Goal: Task Accomplishment & Management: Manage account settings

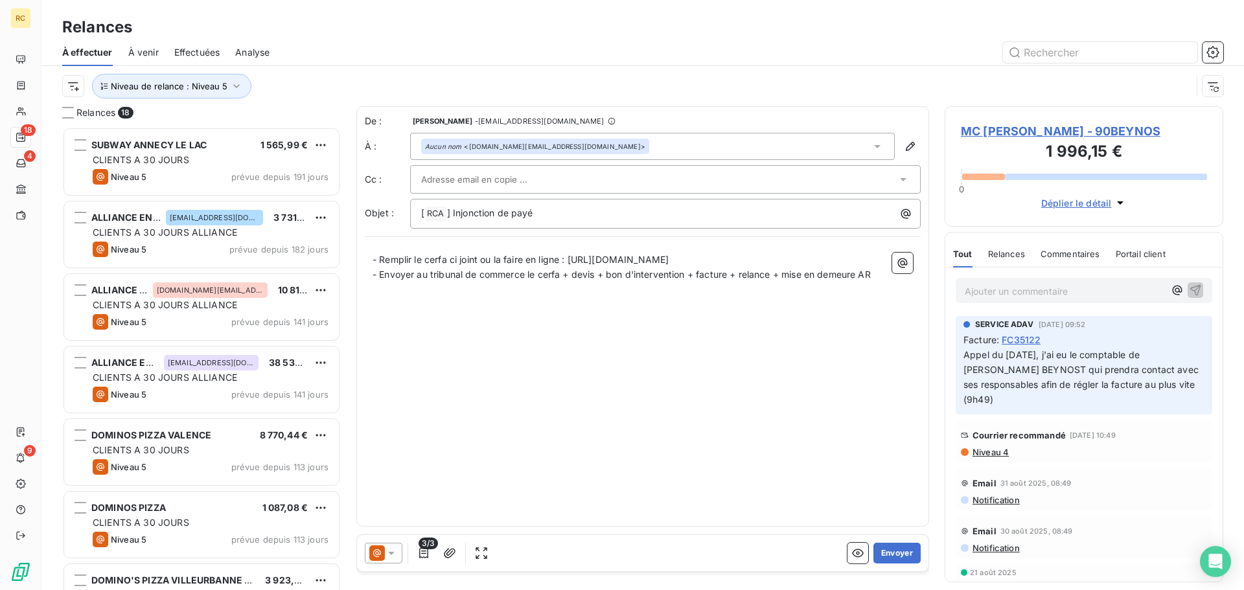
scroll to position [454, 269]
click at [216, 84] on span "Niveau de relance : Niveau 5" at bounding box center [169, 86] width 117 height 10
click at [277, 121] on div "Niveau 5" at bounding box center [361, 119] width 187 height 27
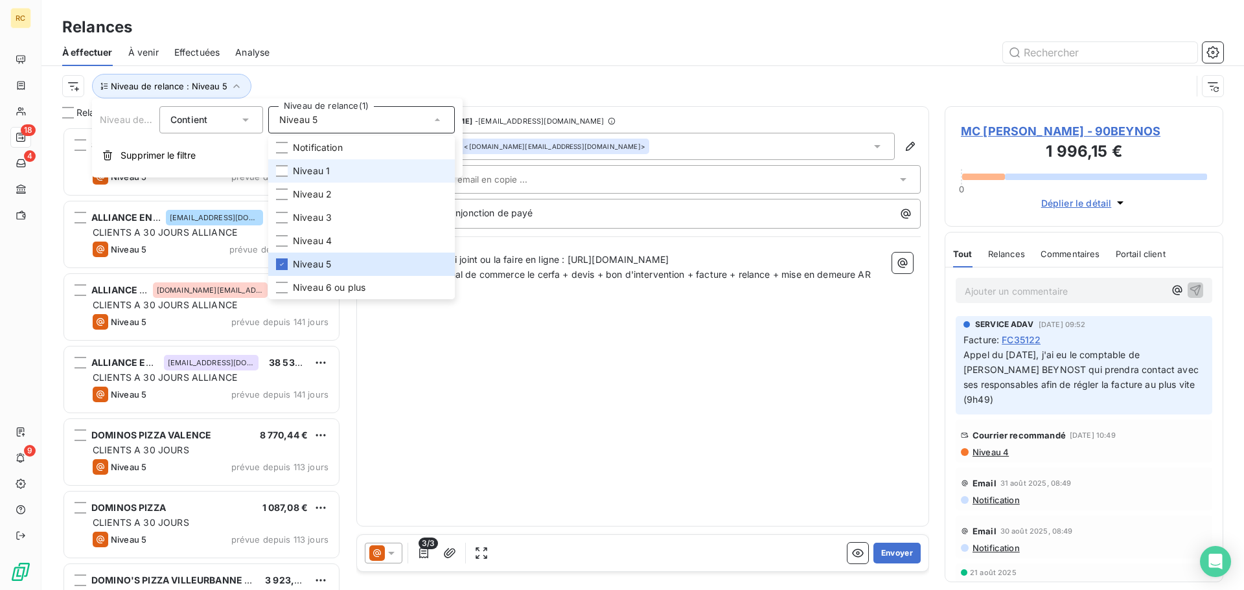
click at [290, 161] on li "Niveau 1" at bounding box center [361, 170] width 187 height 23
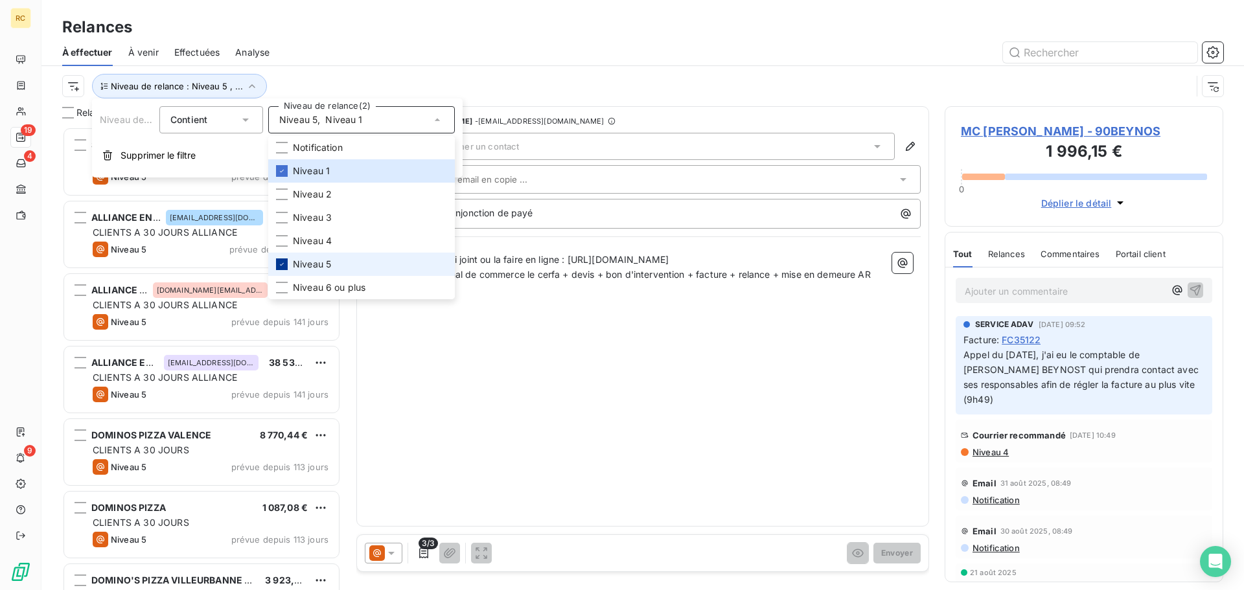
click at [286, 261] on div at bounding box center [282, 265] width 12 height 12
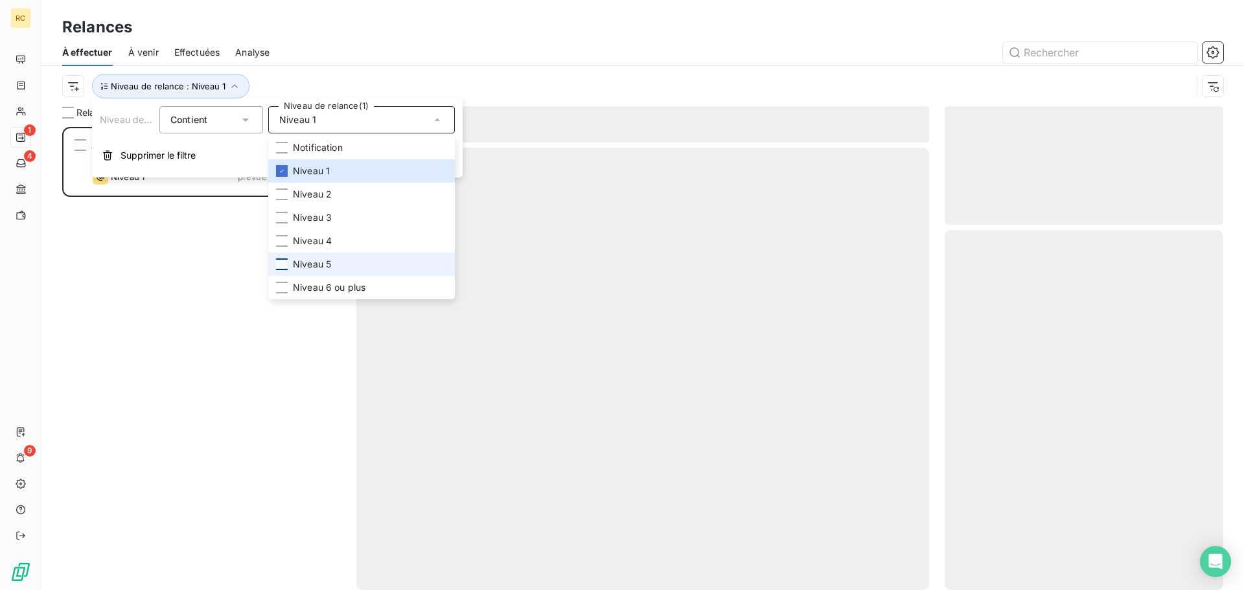
scroll to position [454, 269]
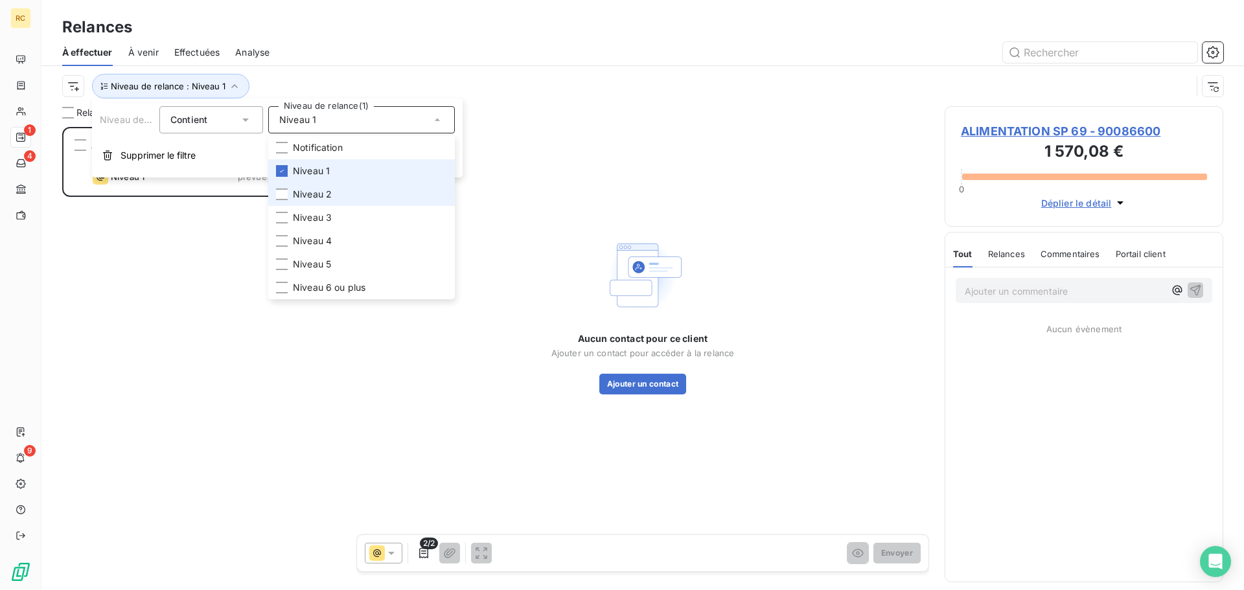
click at [325, 168] on span "Niveau 1" at bounding box center [311, 171] width 37 height 13
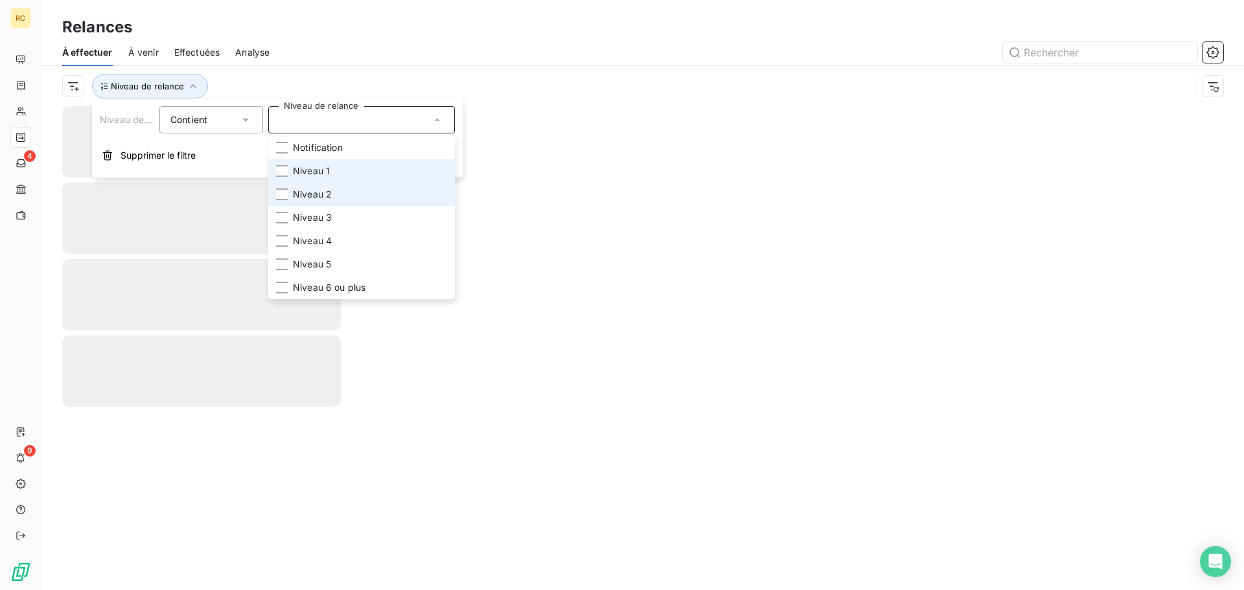
click at [331, 192] on span "Niveau 2" at bounding box center [312, 194] width 39 height 13
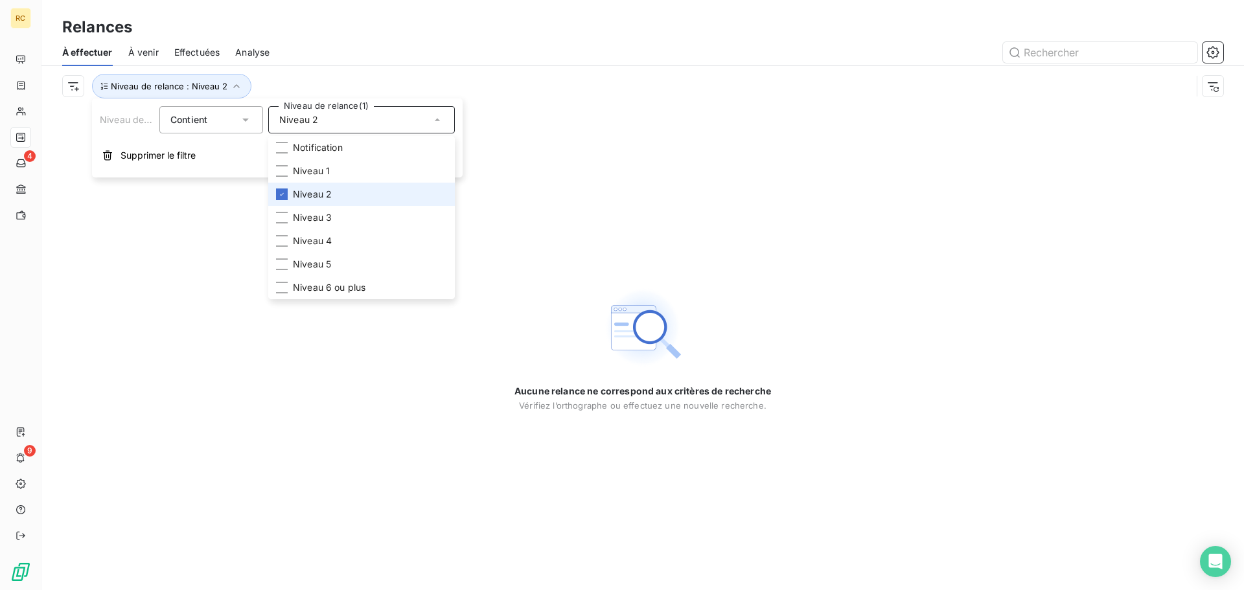
click at [331, 192] on span "Niveau 2" at bounding box center [312, 194] width 39 height 13
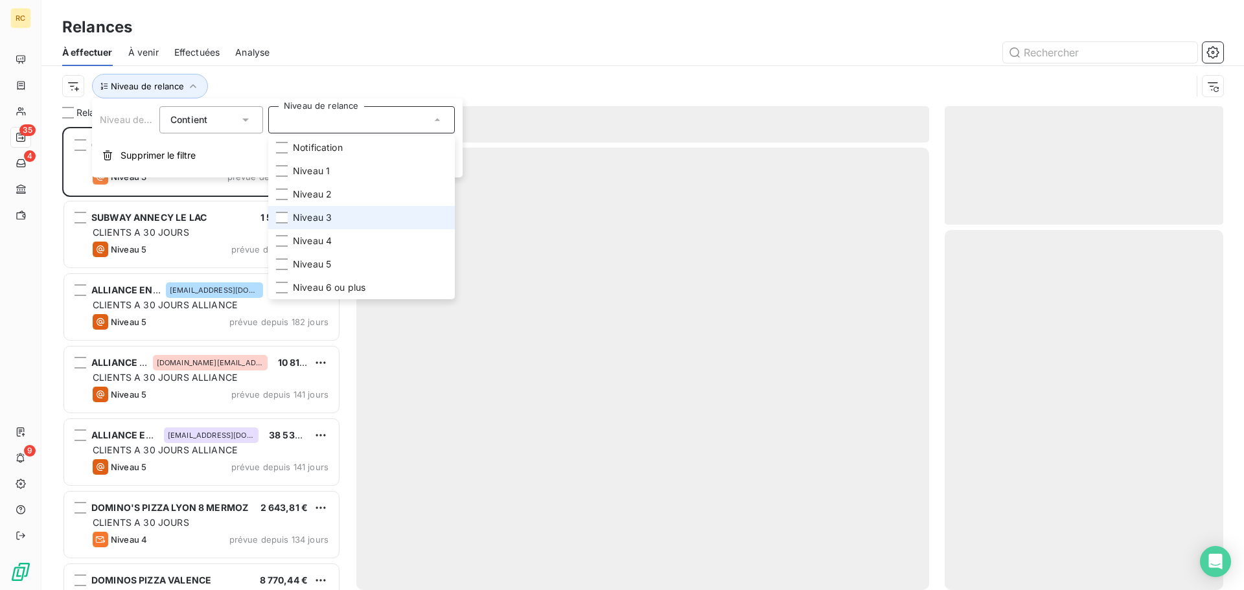
scroll to position [454, 269]
click at [328, 213] on span "Niveau 3" at bounding box center [312, 217] width 39 height 13
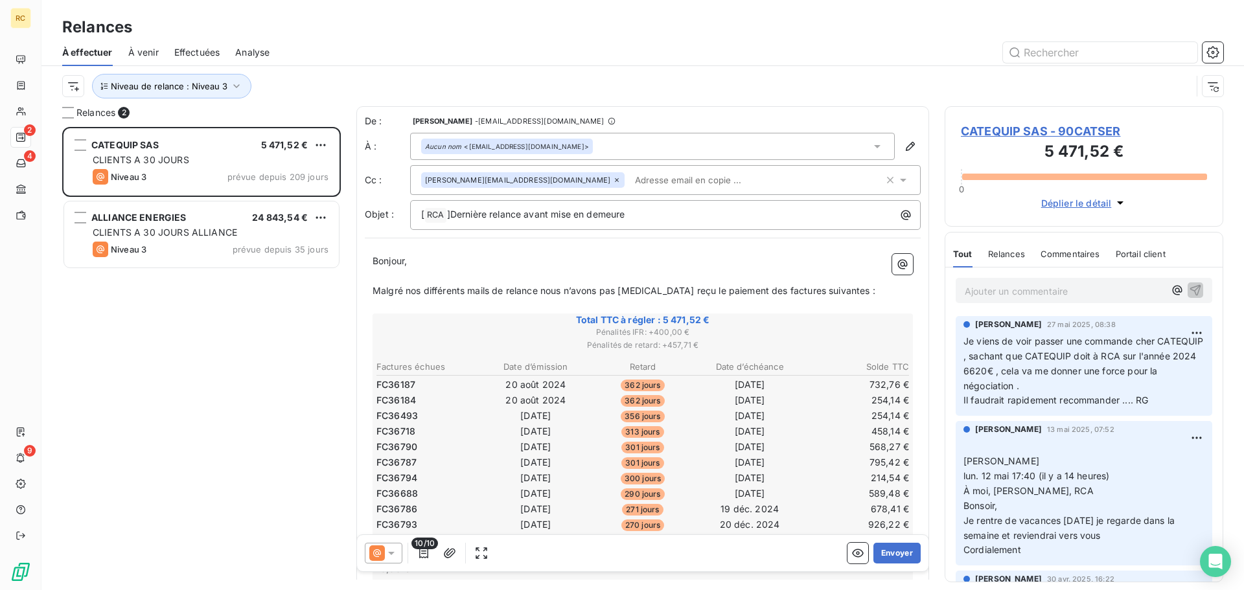
click at [159, 313] on div "CATEQUIP SAS 5 471,52 € CLIENTS A 30 JOURS Niveau 3 prévue depuis 209 jours ALL…" at bounding box center [201, 358] width 279 height 463
click at [230, 86] on icon "button" at bounding box center [236, 86] width 13 height 13
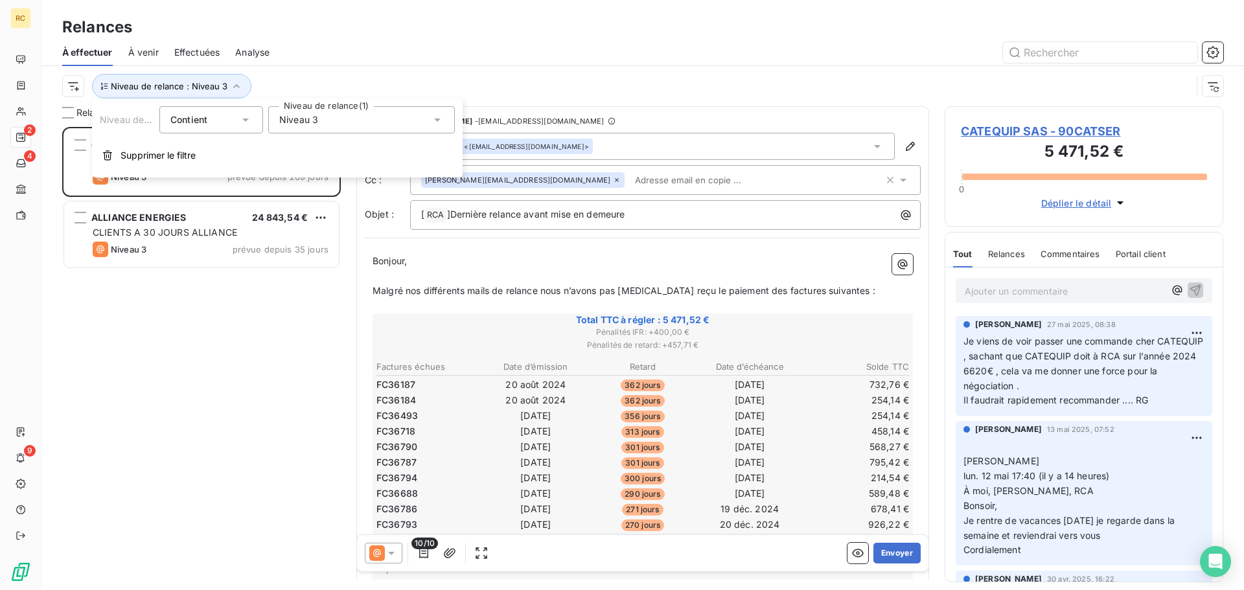
drag, startPoint x: 310, startPoint y: 117, endPoint x: 314, endPoint y: 124, distance: 7.6
click at [310, 117] on span "Niveau 3" at bounding box center [298, 119] width 39 height 13
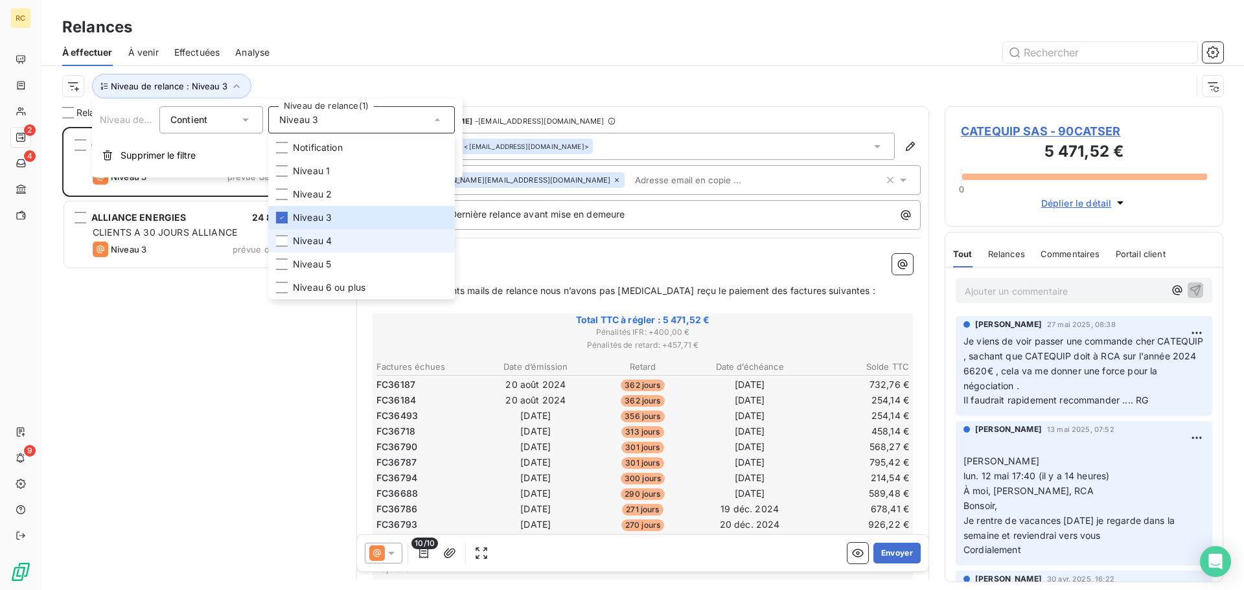
click at [321, 237] on span "Niveau 4" at bounding box center [312, 241] width 39 height 13
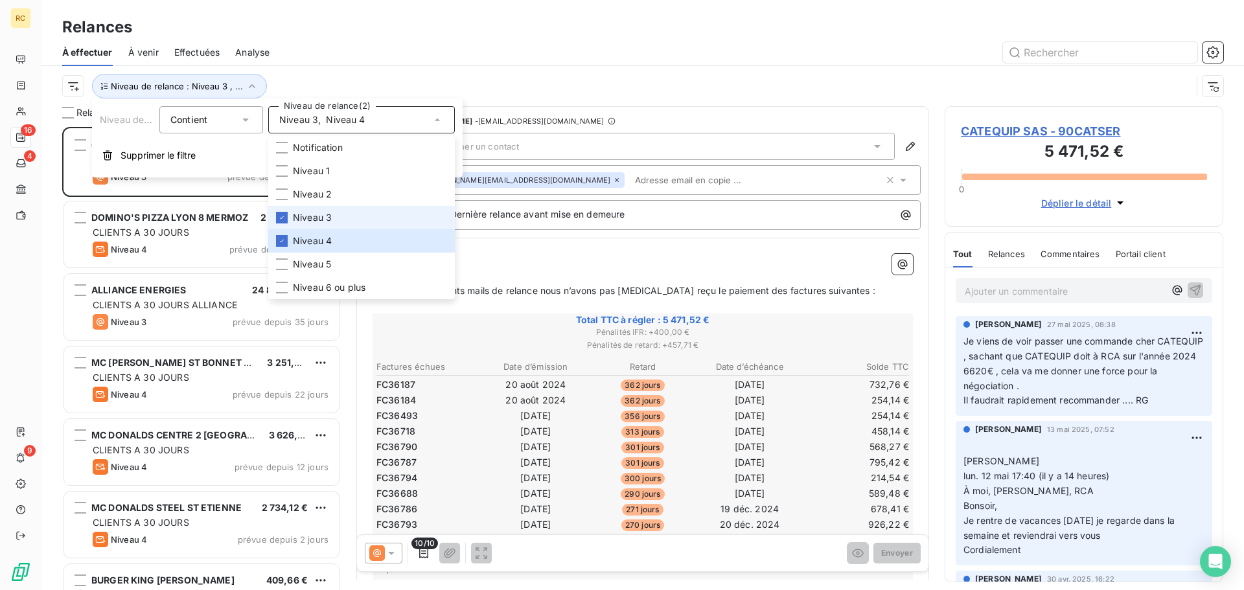
click at [324, 220] on span "Niveau 3" at bounding box center [312, 217] width 39 height 13
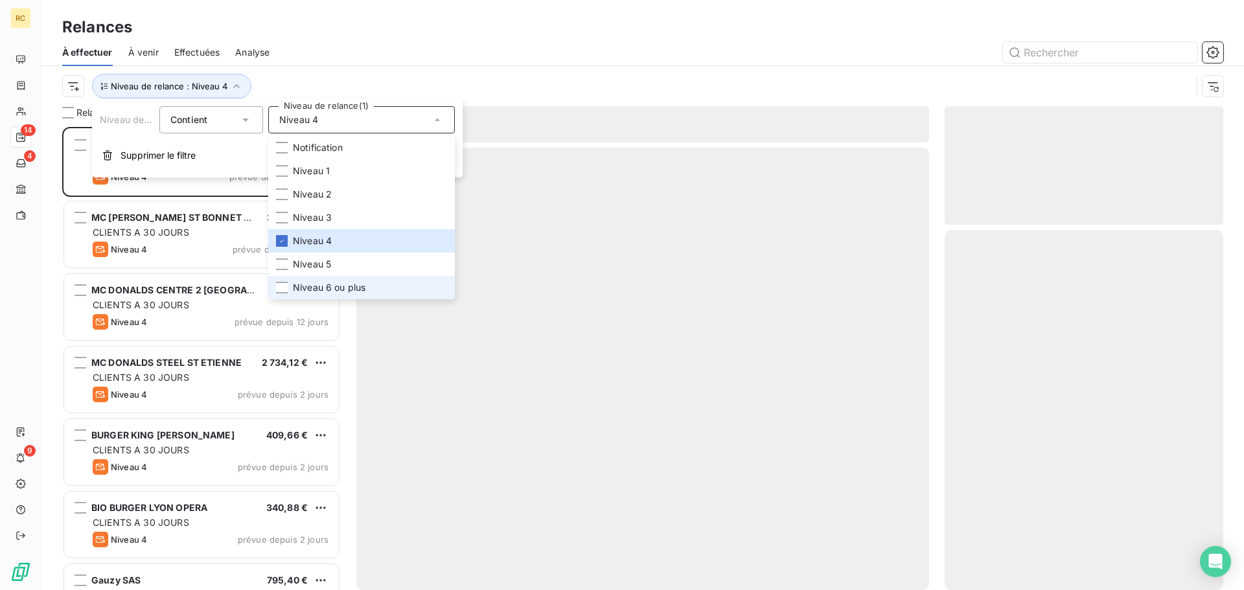
scroll to position [454, 269]
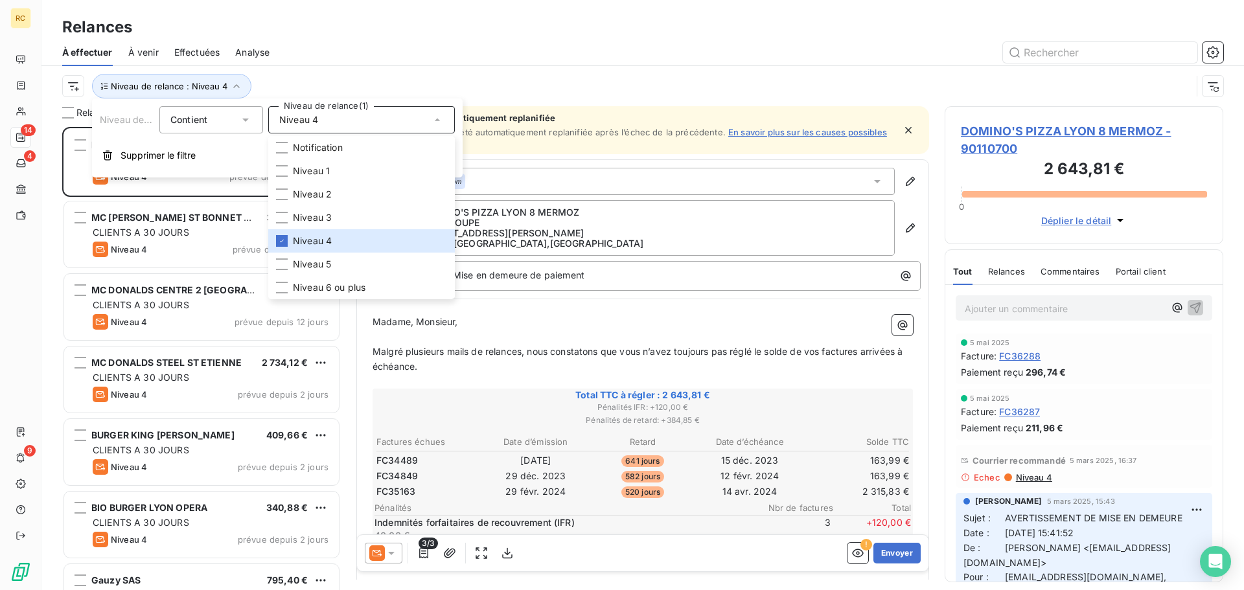
click at [454, 17] on div "Relances" at bounding box center [642, 27] width 1203 height 23
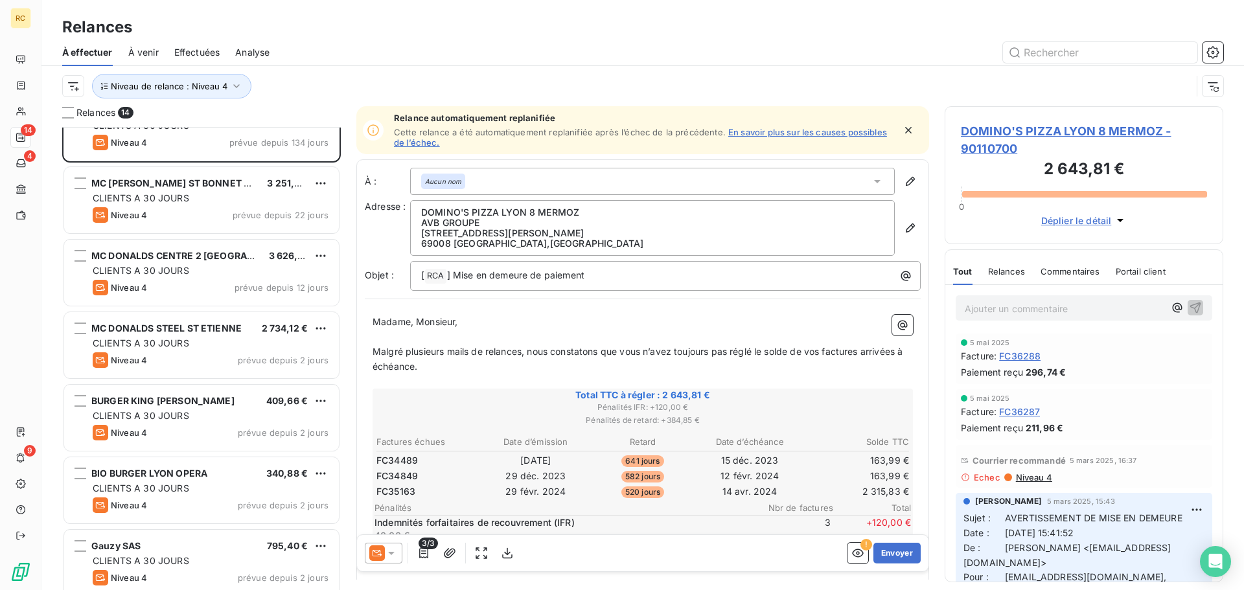
scroll to position [0, 0]
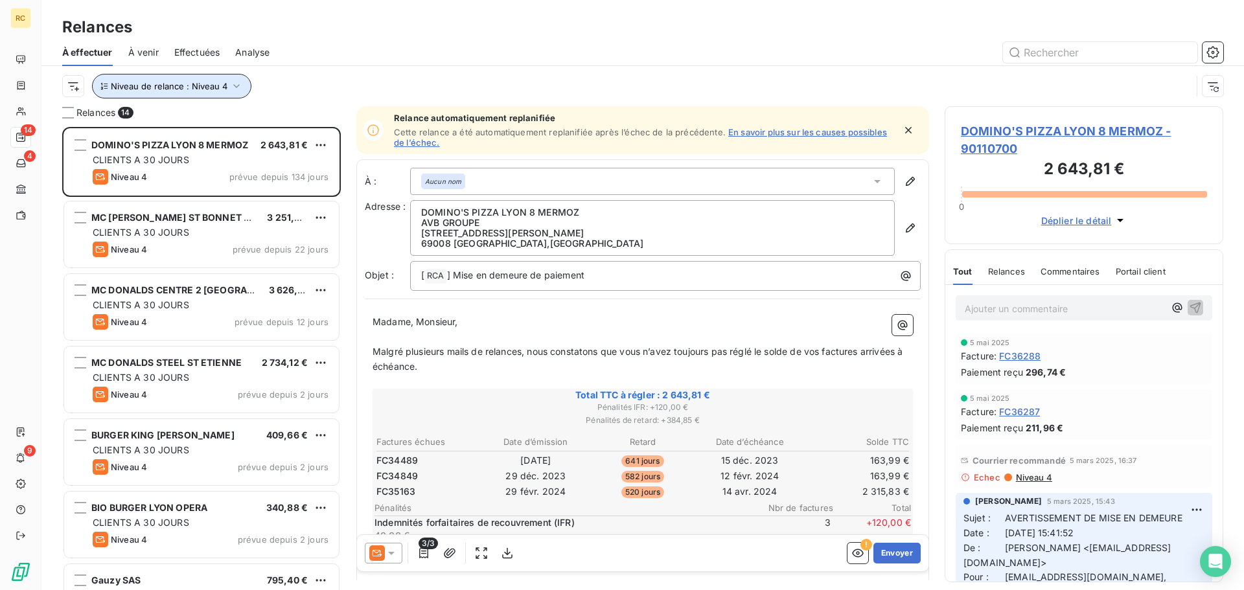
click at [198, 89] on span "Niveau de relance : Niveau 4" at bounding box center [169, 86] width 117 height 10
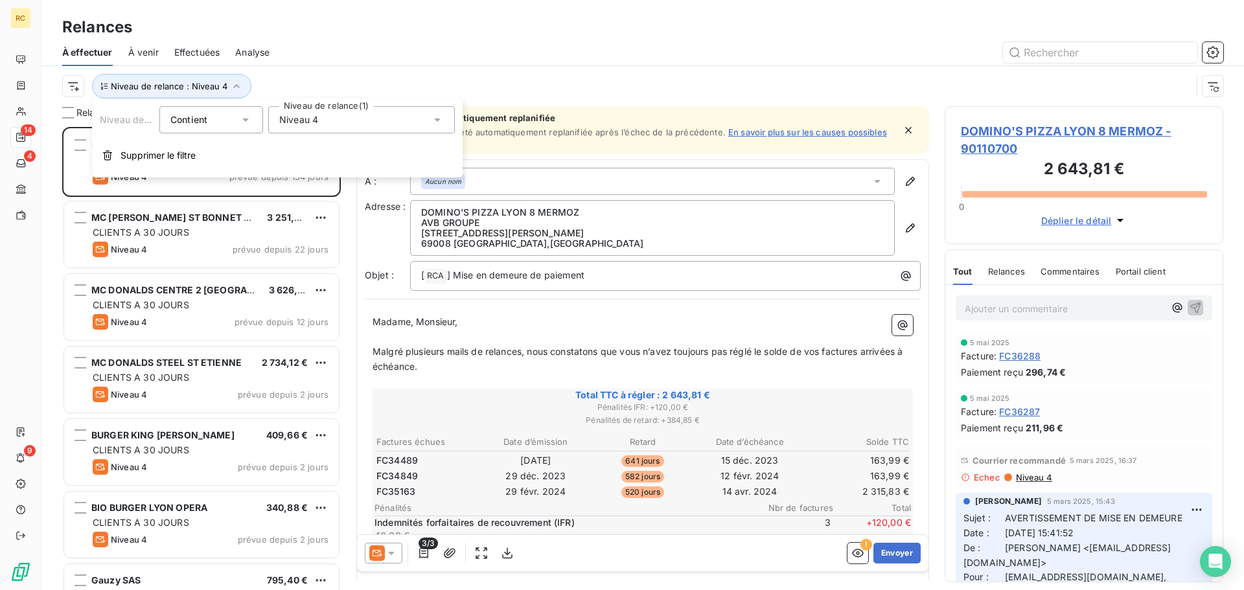
click at [332, 123] on div "Niveau 4" at bounding box center [361, 119] width 187 height 27
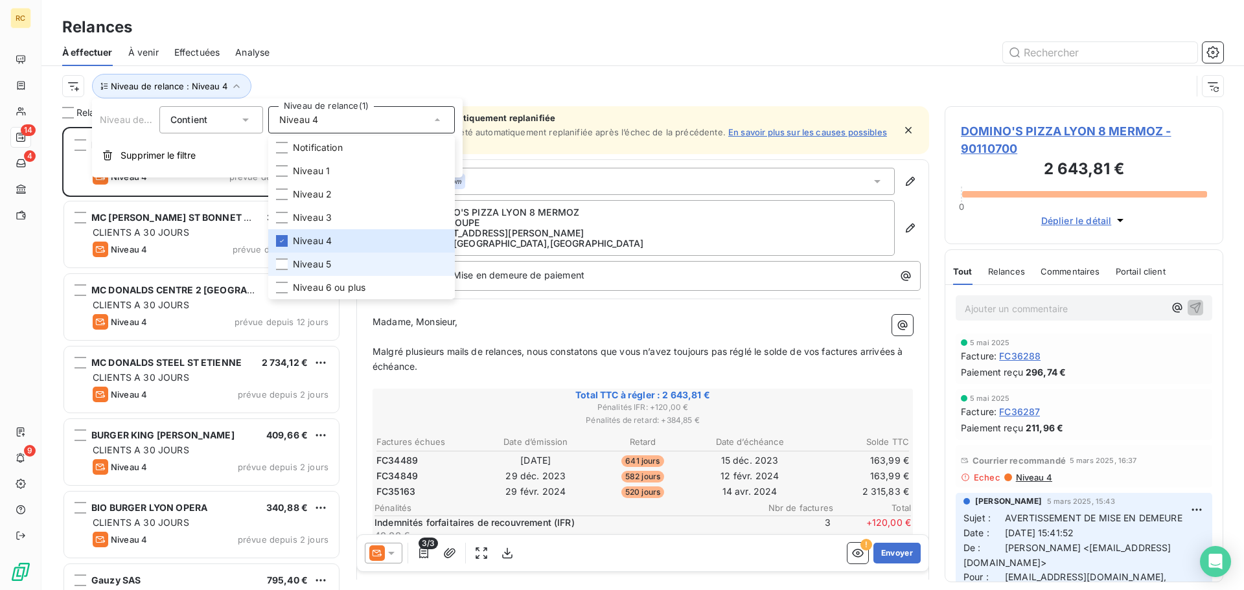
click at [336, 266] on li "Niveau 5" at bounding box center [361, 264] width 187 height 23
click at [351, 231] on li "Niveau 4" at bounding box center [361, 240] width 187 height 23
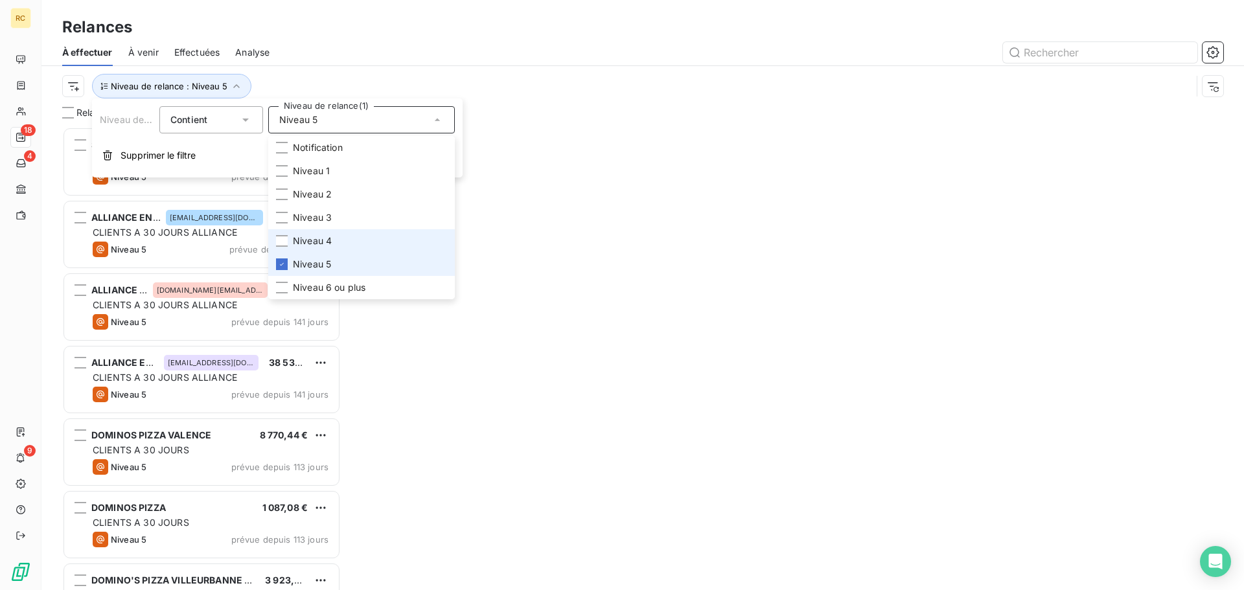
scroll to position [454, 269]
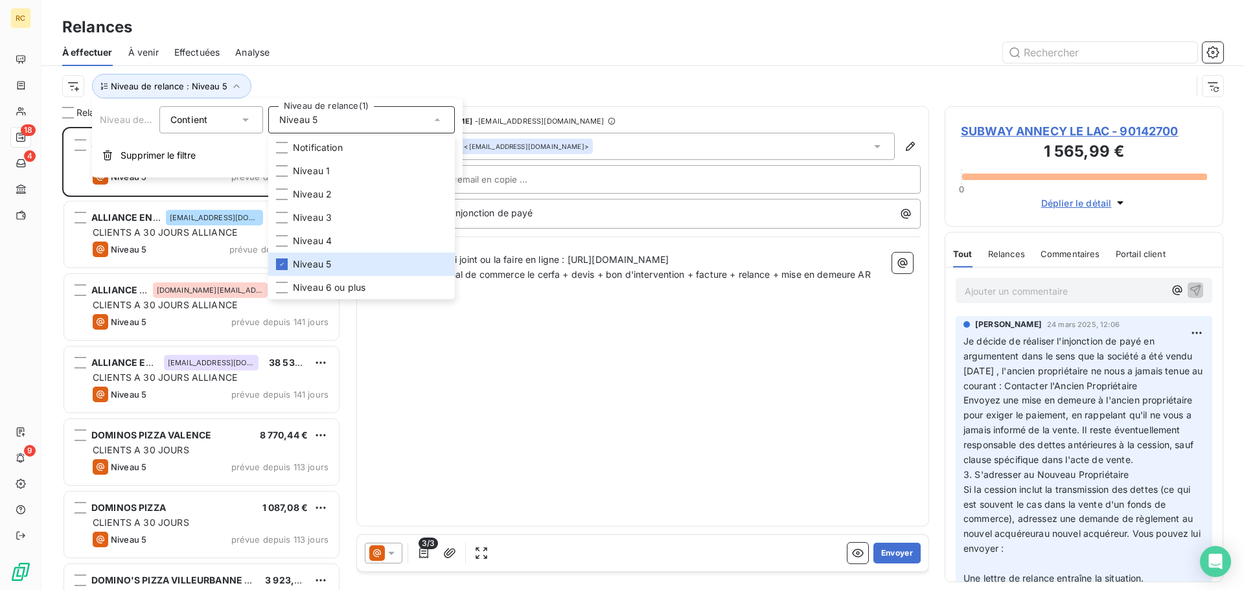
click at [453, 45] on div at bounding box center [754, 52] width 938 height 21
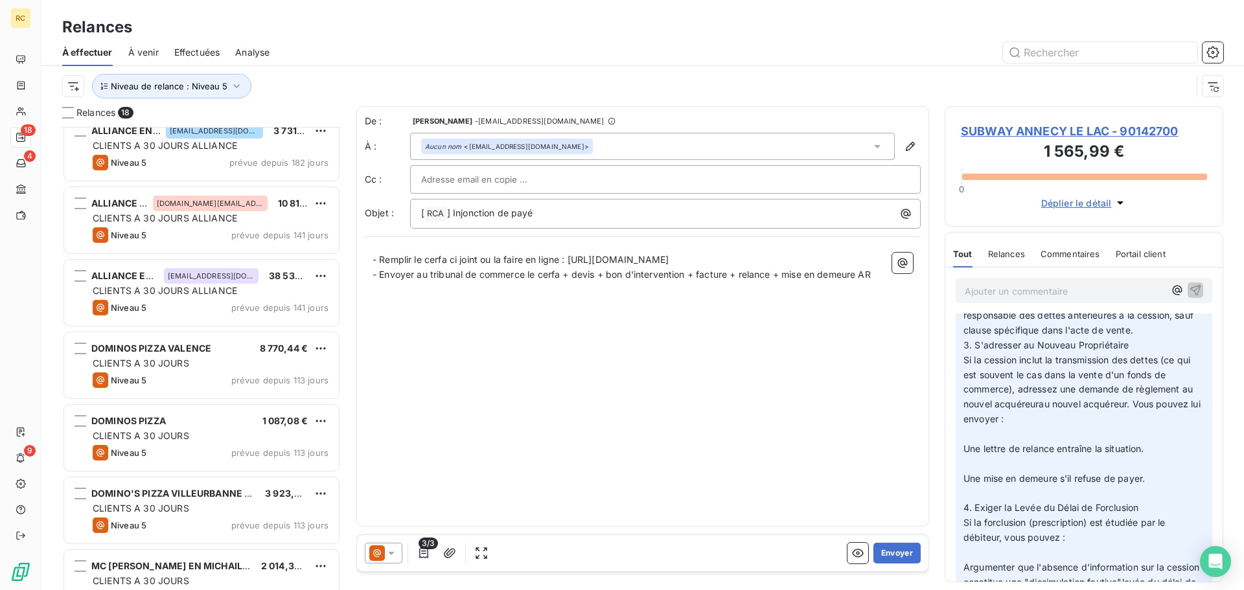
scroll to position [130, 0]
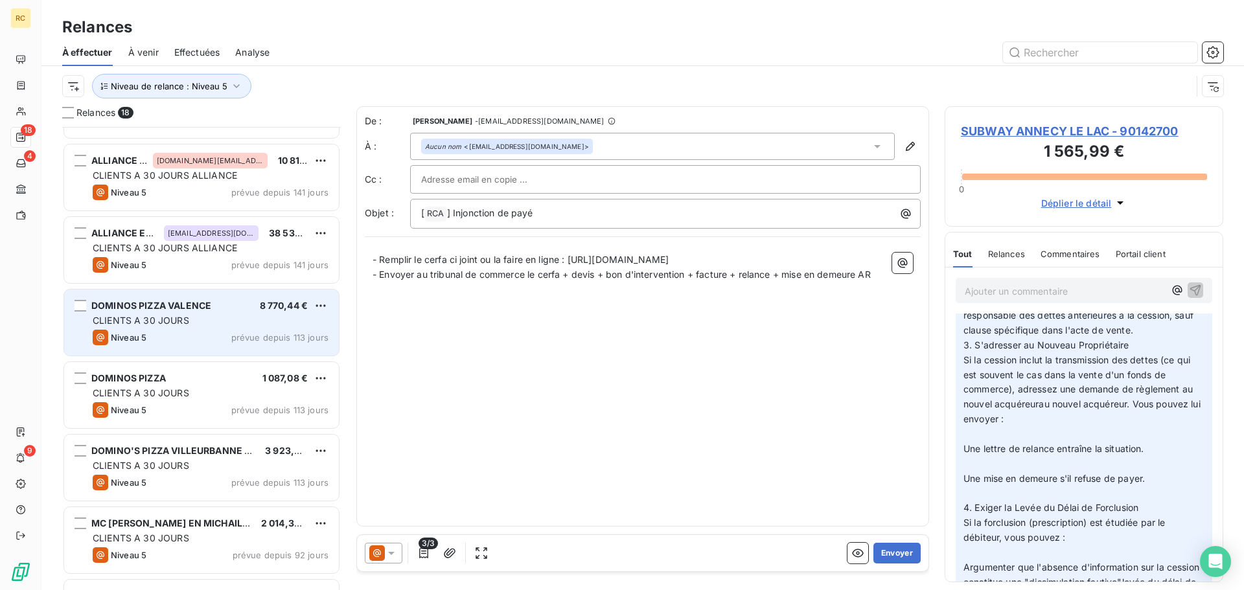
click at [203, 323] on div "CLIENTS A 30 JOURS" at bounding box center [211, 320] width 236 height 13
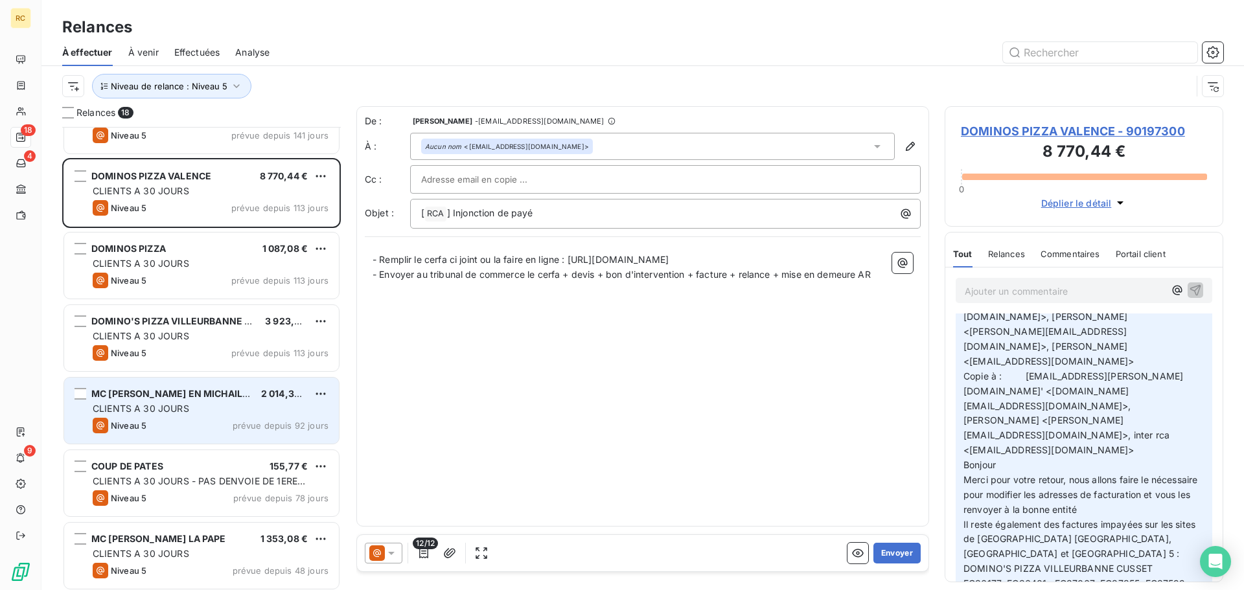
scroll to position [325, 0]
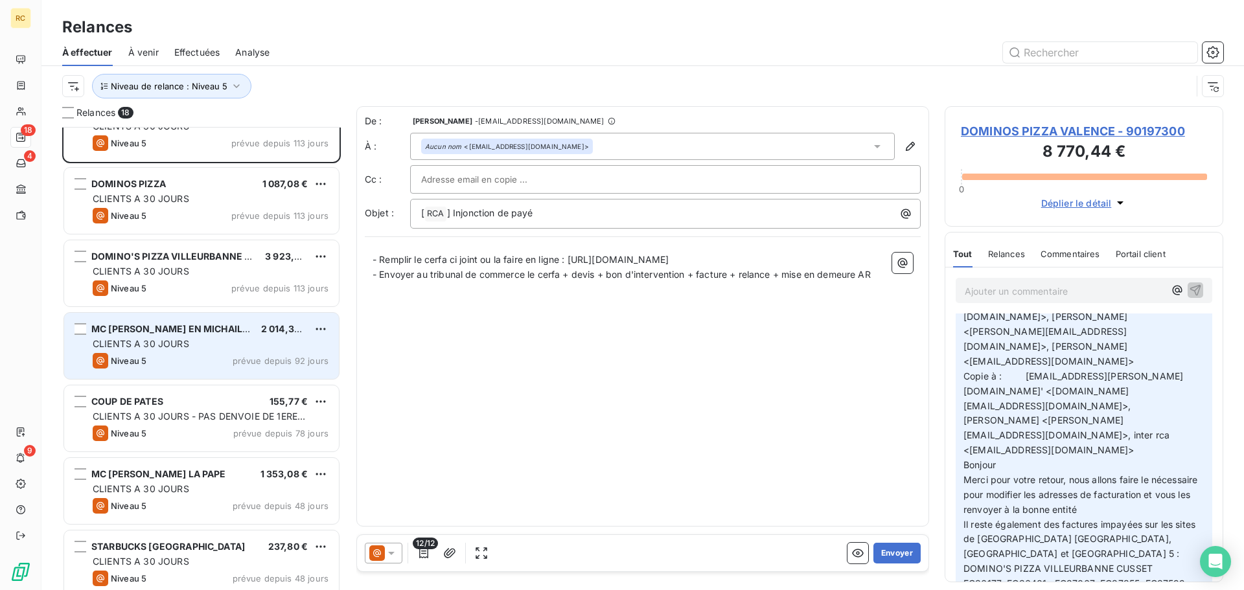
click at [202, 348] on div "CLIENTS A 30 JOURS" at bounding box center [211, 344] width 236 height 13
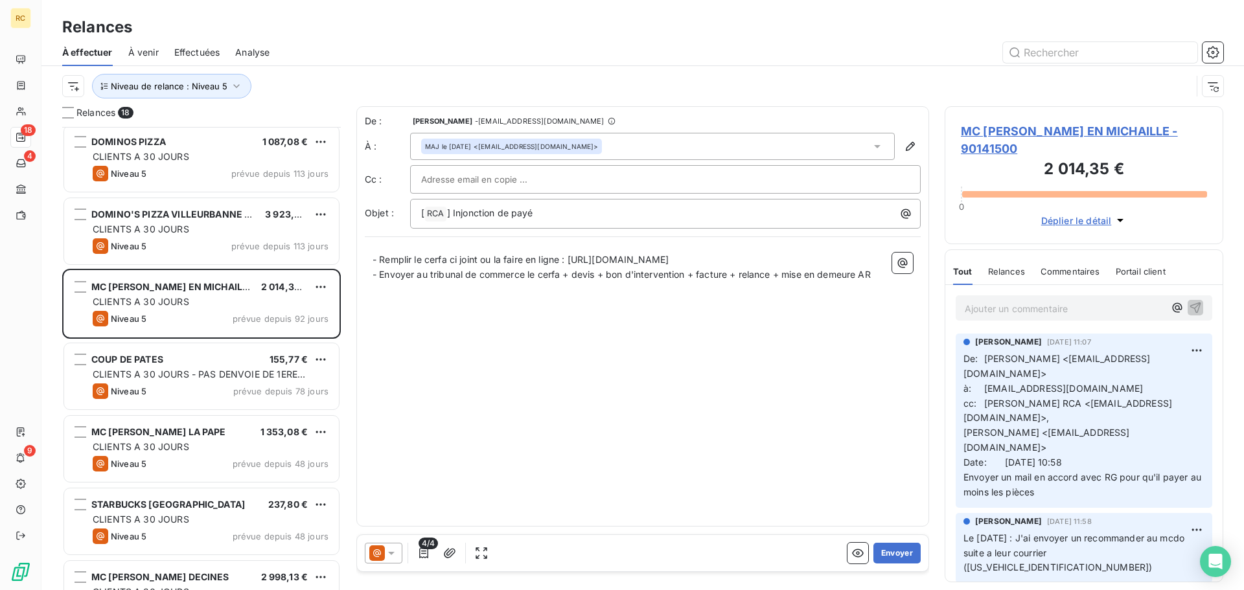
scroll to position [389, 0]
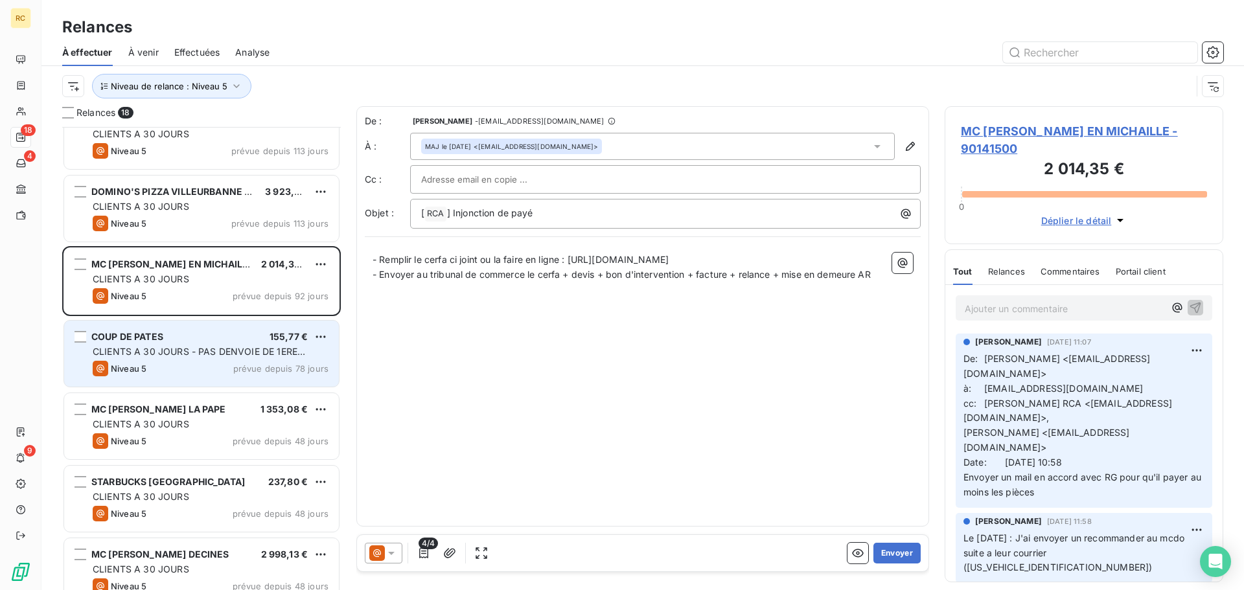
click at [214, 355] on span "CLIENTS A 30 JOURS - PAS DENVOIE DE 1ERE FACTURE" at bounding box center [199, 358] width 213 height 24
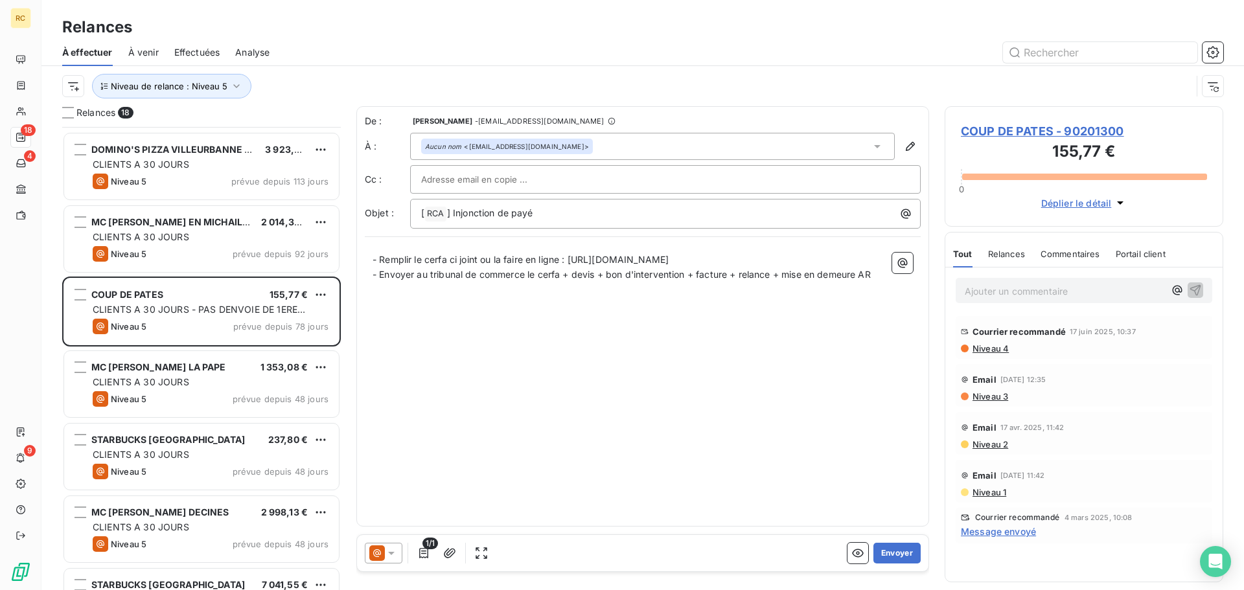
scroll to position [454, 0]
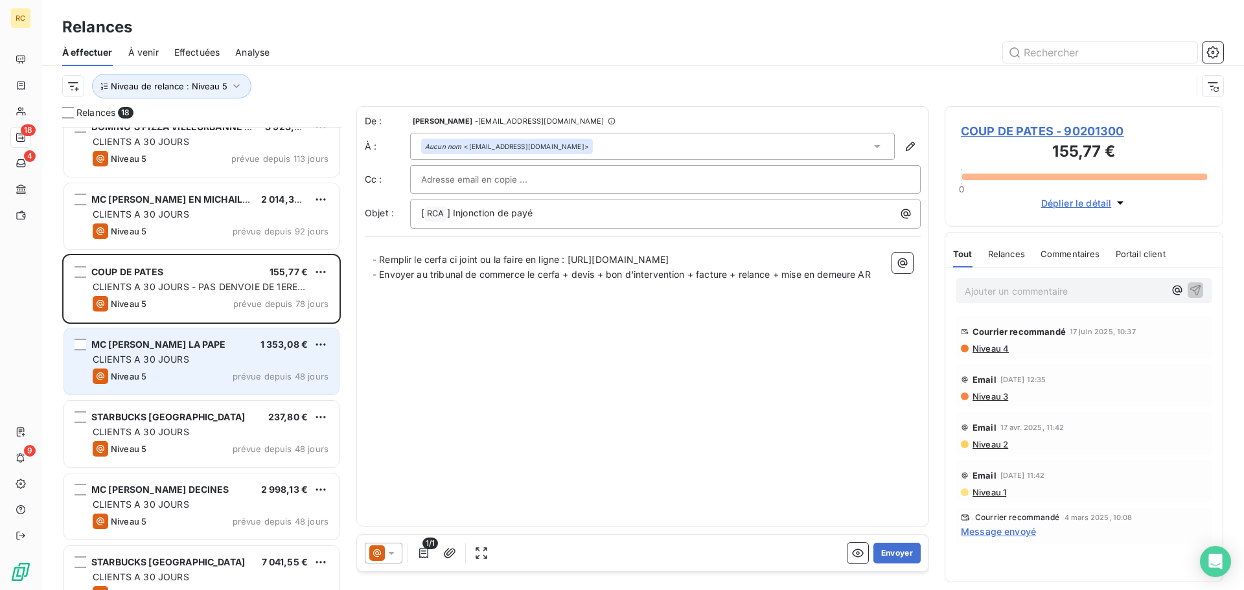
click at [204, 364] on div "CLIENTS A 30 JOURS" at bounding box center [211, 359] width 236 height 13
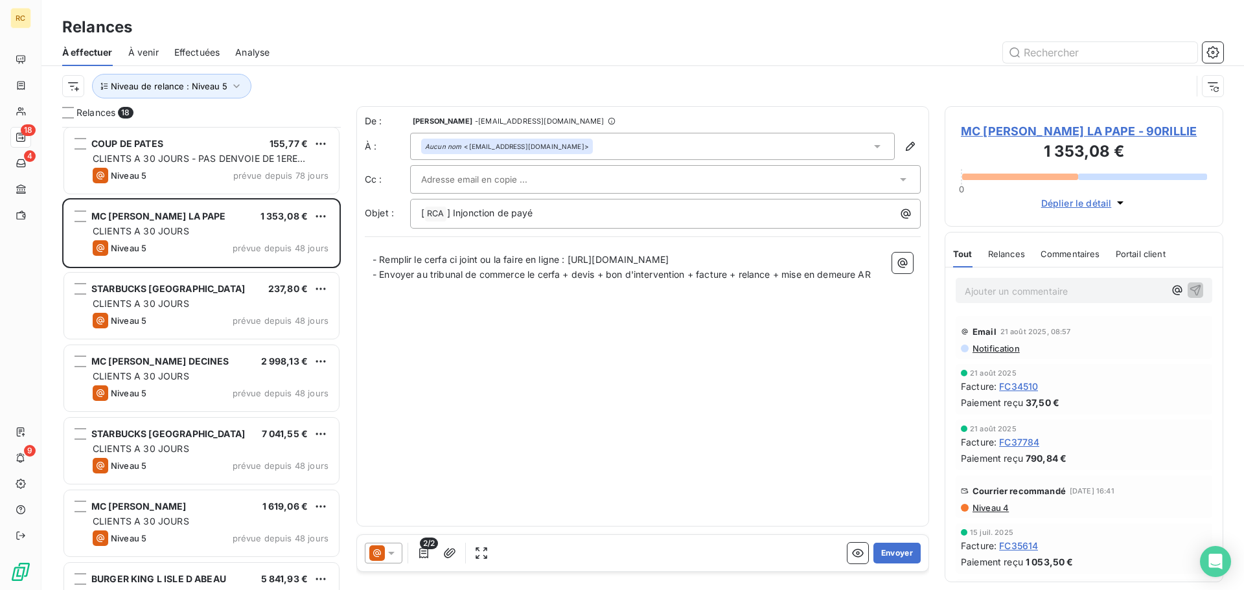
scroll to position [584, 0]
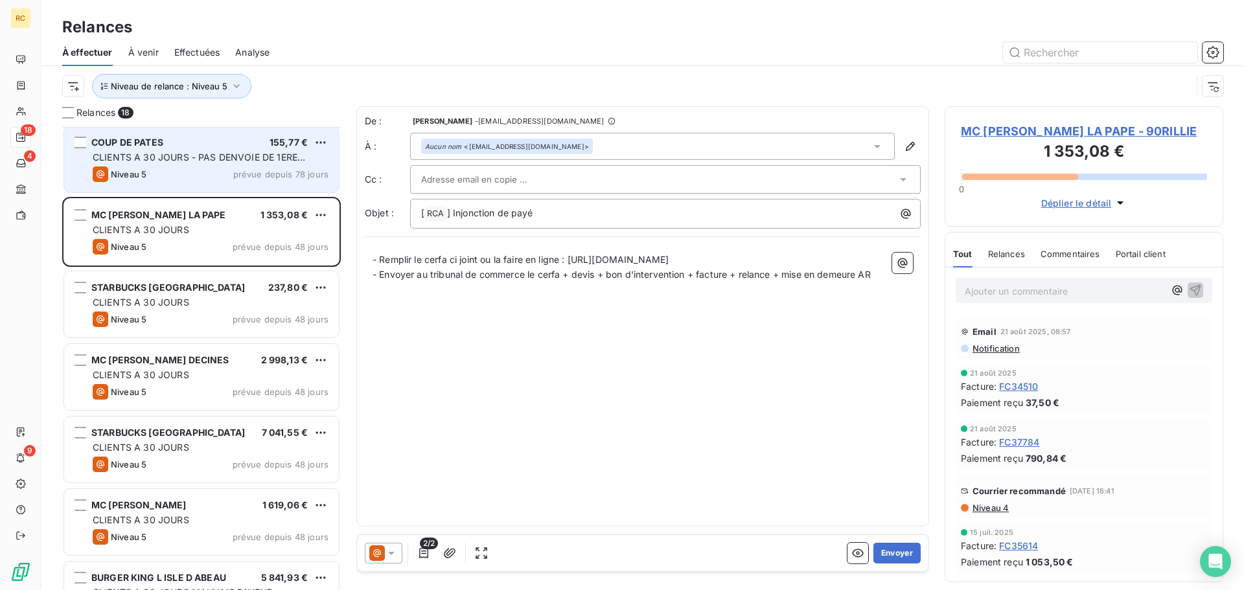
click at [181, 168] on div "Niveau 5 prévue depuis 78 jours" at bounding box center [211, 175] width 236 height 16
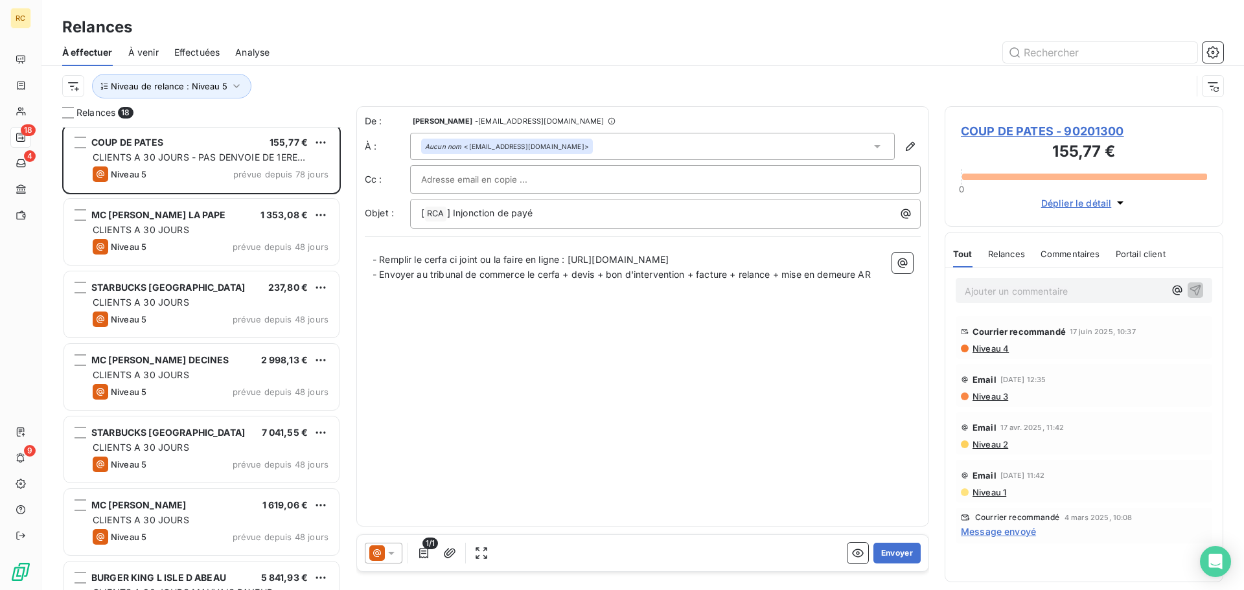
click at [1001, 123] on span "COUP DE PATES - 90201300" at bounding box center [1084, 130] width 246 height 17
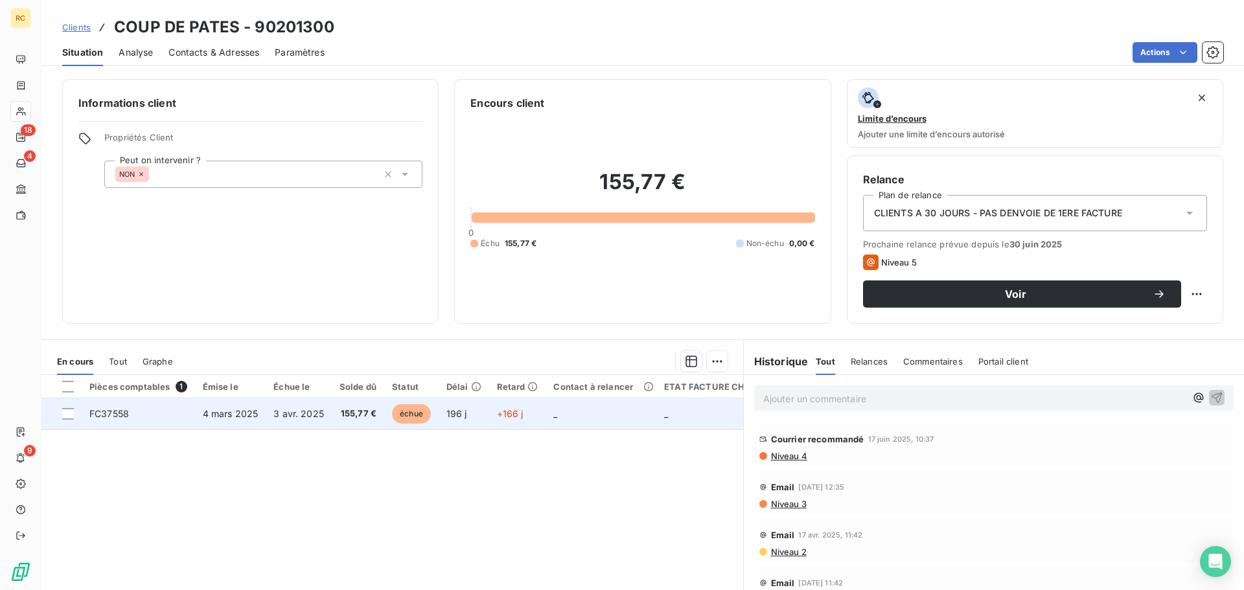
click at [268, 423] on td "3 avr. 2025" at bounding box center [299, 414] width 66 height 31
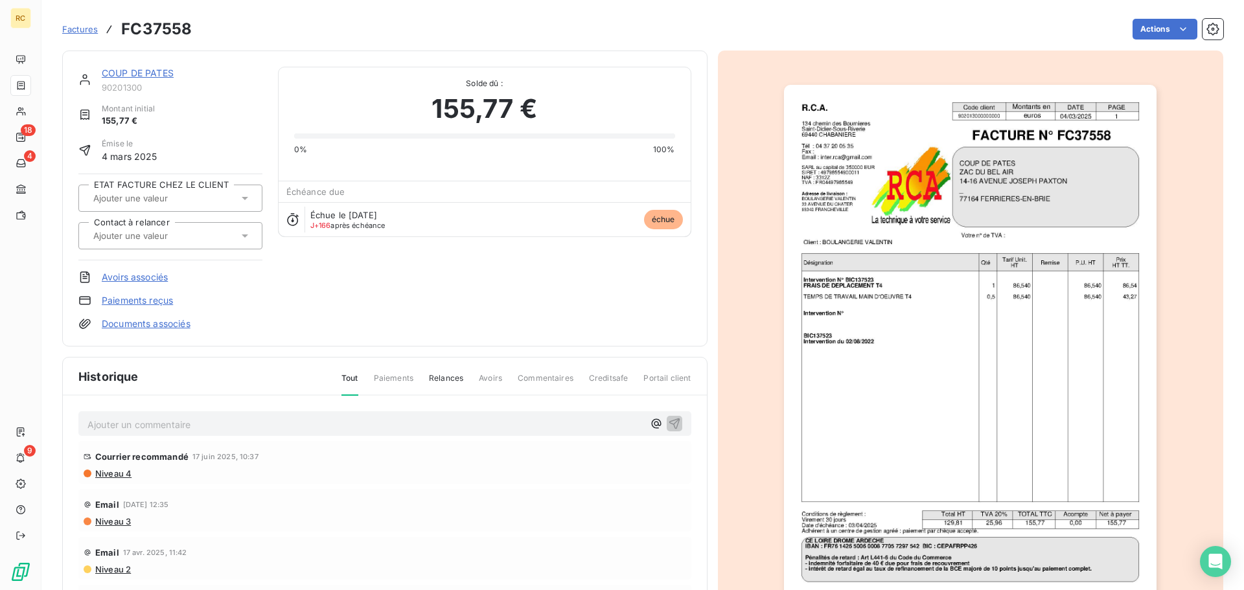
click at [171, 319] on link "Documents associés" at bounding box center [146, 324] width 89 height 13
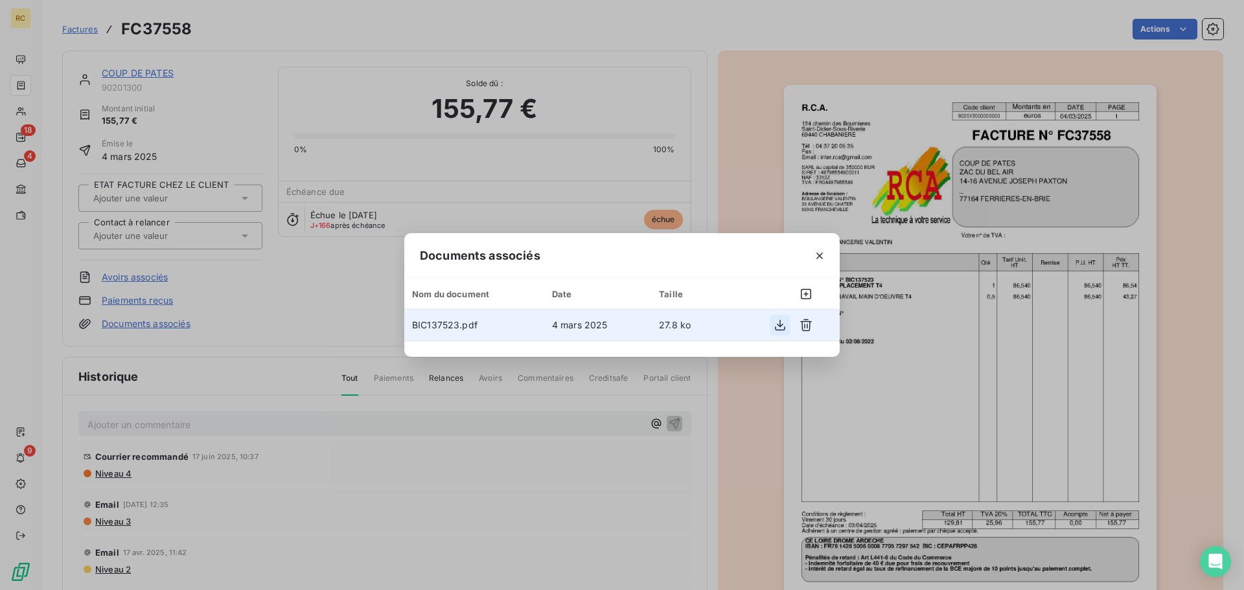
click at [780, 323] on icon "button" at bounding box center [780, 325] width 13 height 13
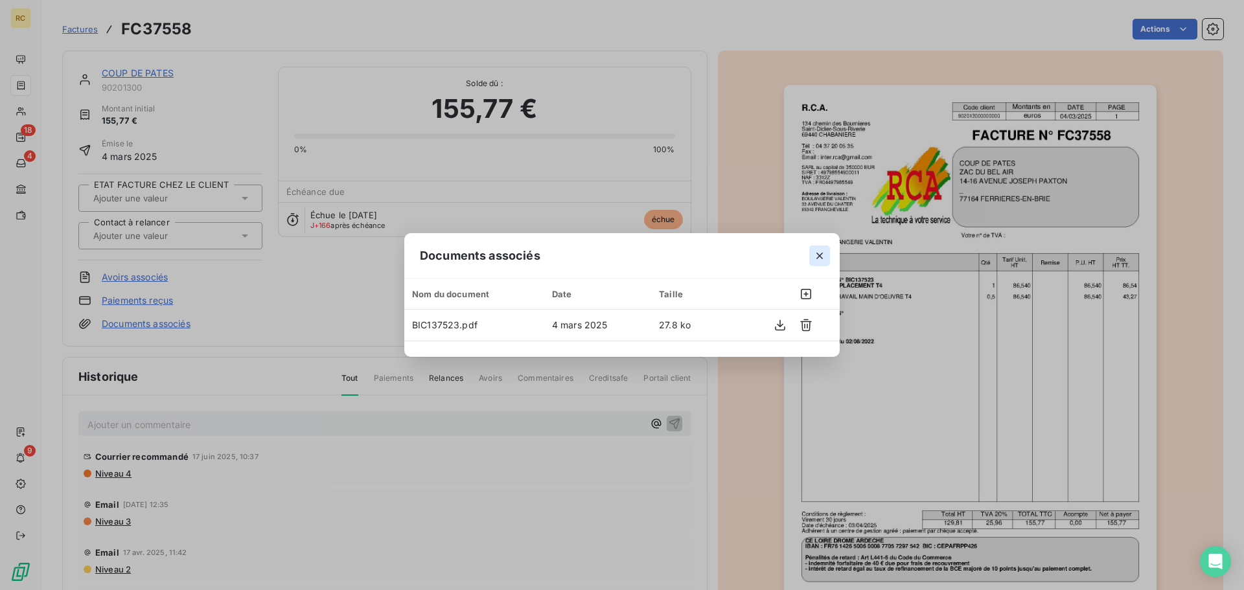
click at [816, 253] on icon "button" at bounding box center [819, 255] width 13 height 13
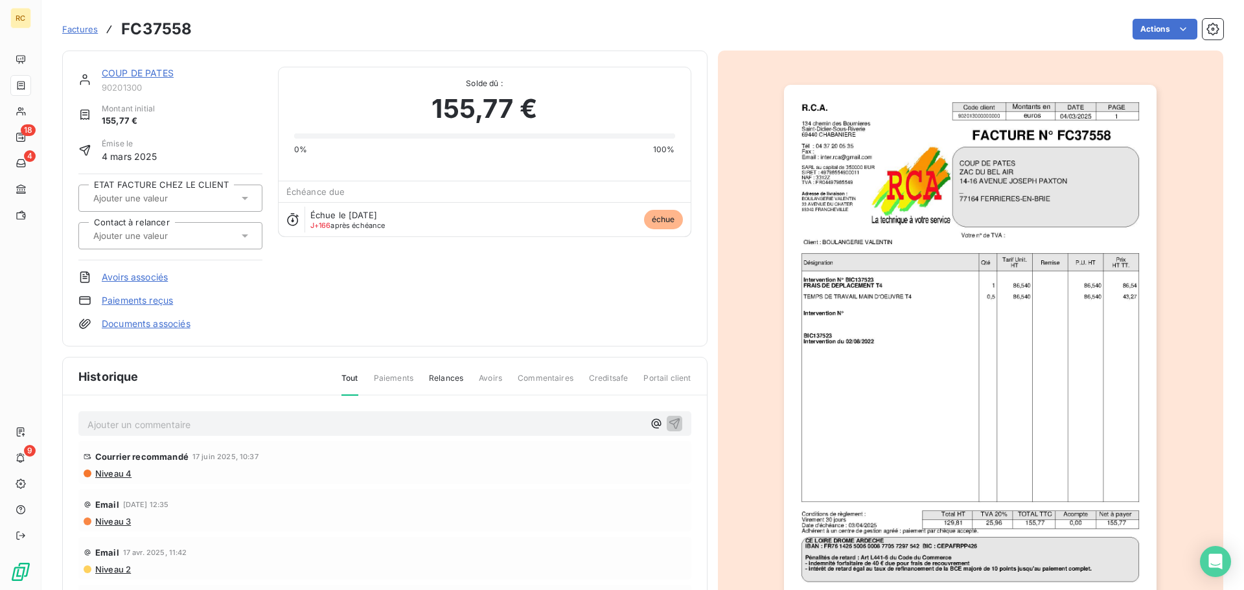
click at [150, 75] on link "COUP DE PATES" at bounding box center [138, 72] width 72 height 11
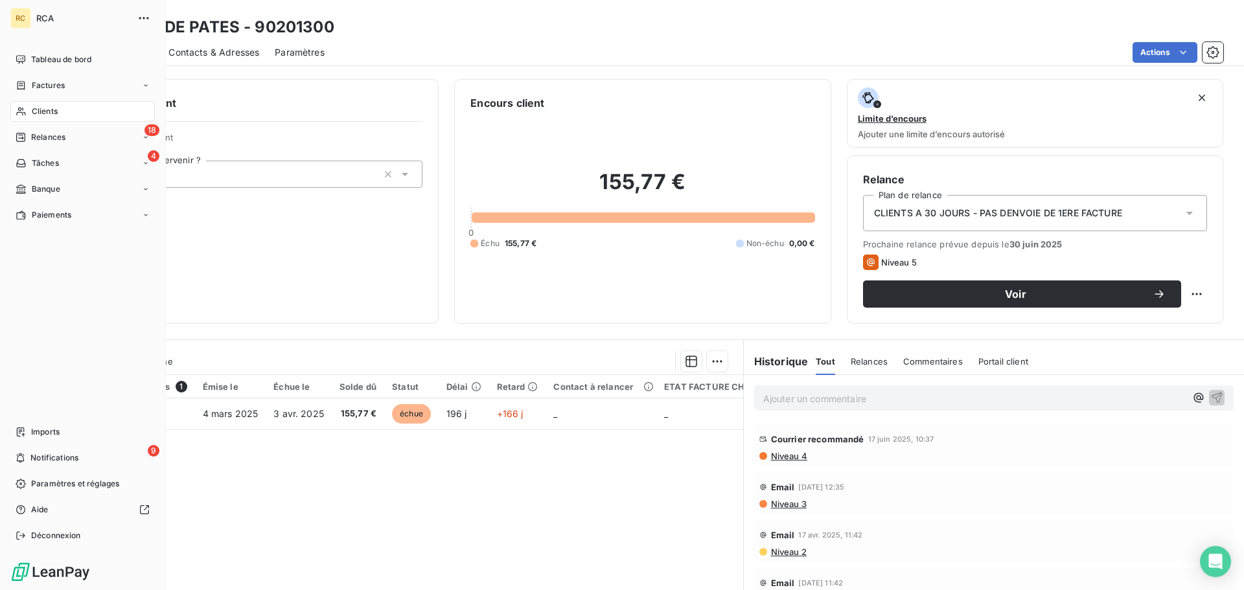
click at [52, 149] on nav "Tableau de bord Factures Clients 18 Relances 4 Tâches Banque Paiements" at bounding box center [82, 137] width 145 height 176
click at [67, 135] on div "18 Relances" at bounding box center [82, 137] width 145 height 21
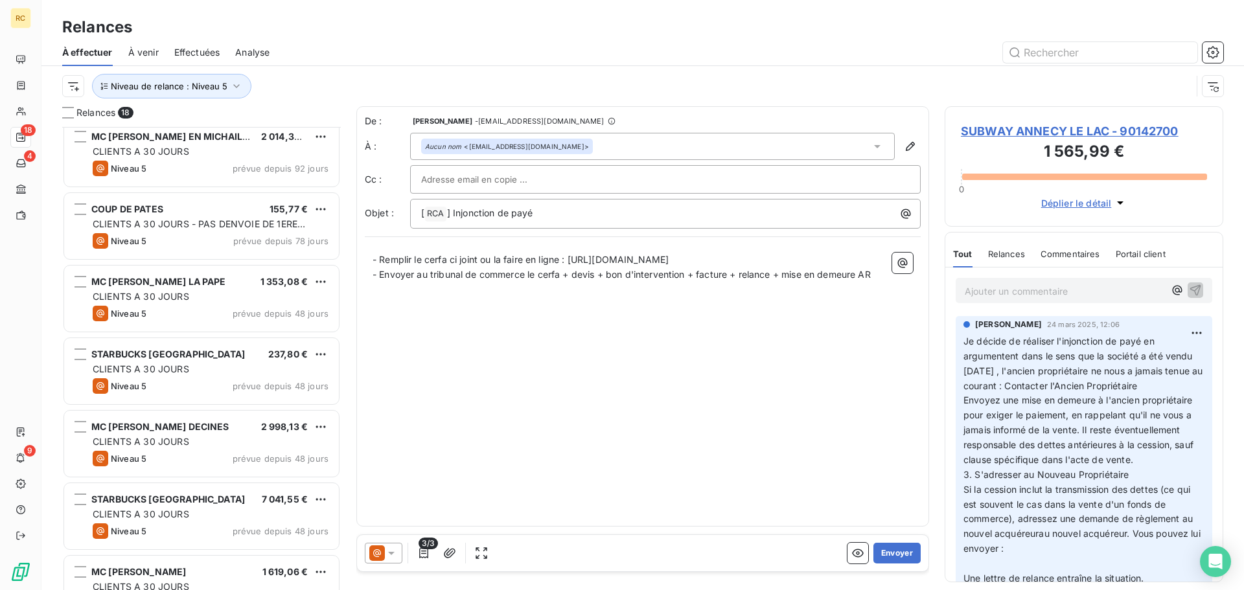
scroll to position [519, 0]
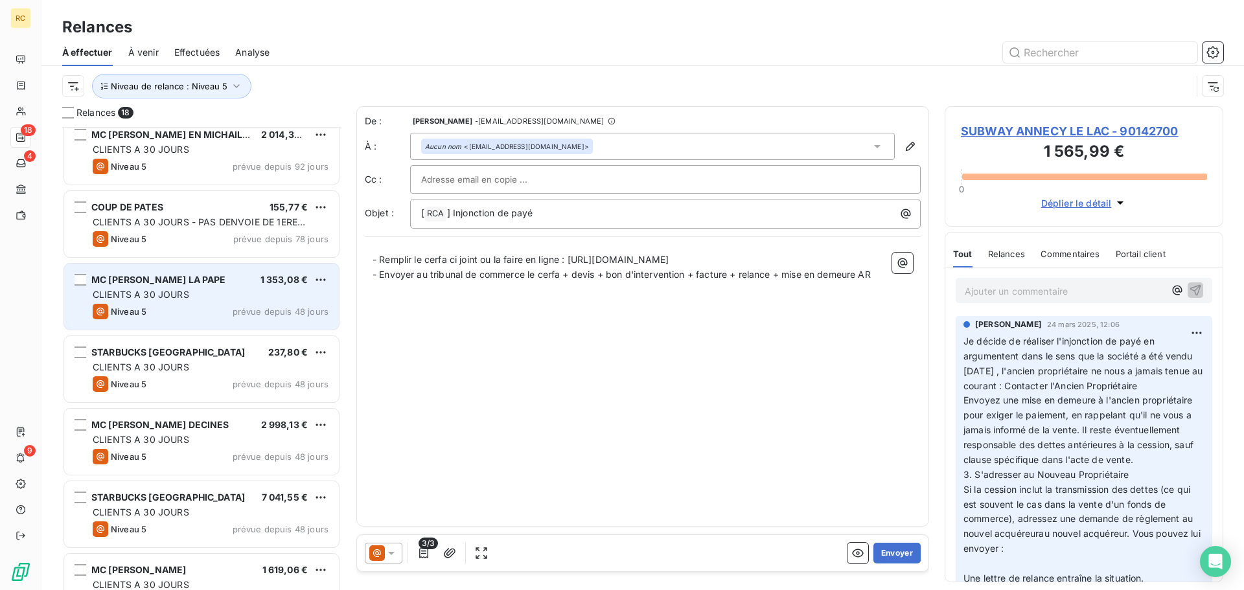
click at [180, 296] on span "CLIENTS A 30 JOURS" at bounding box center [141, 294] width 97 height 11
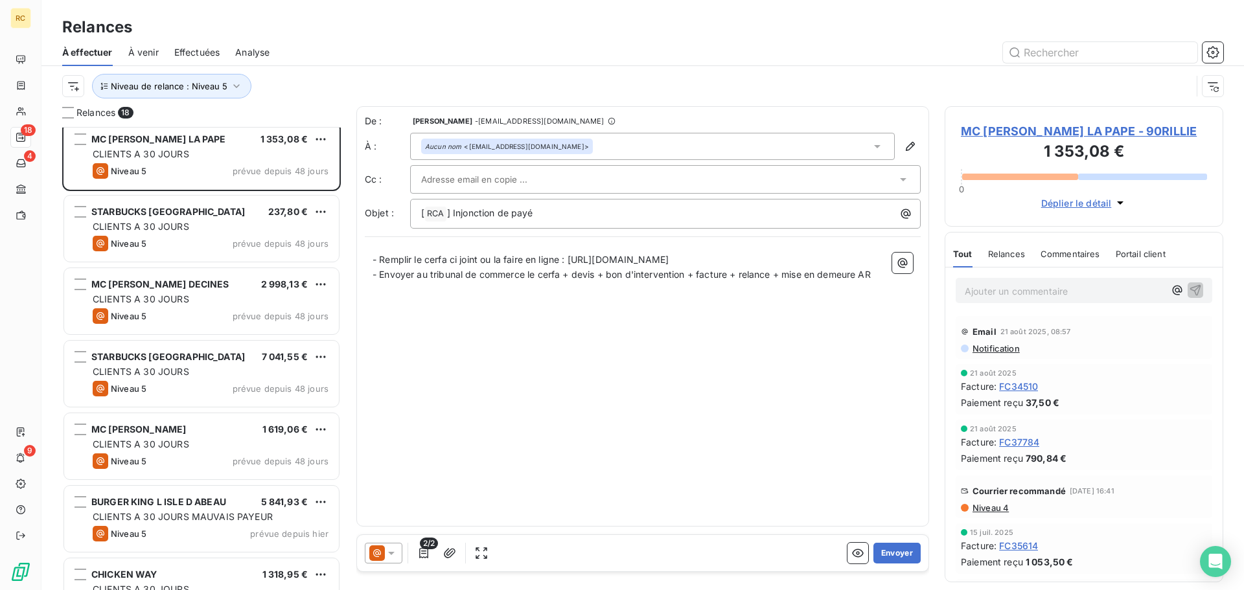
scroll to position [713, 0]
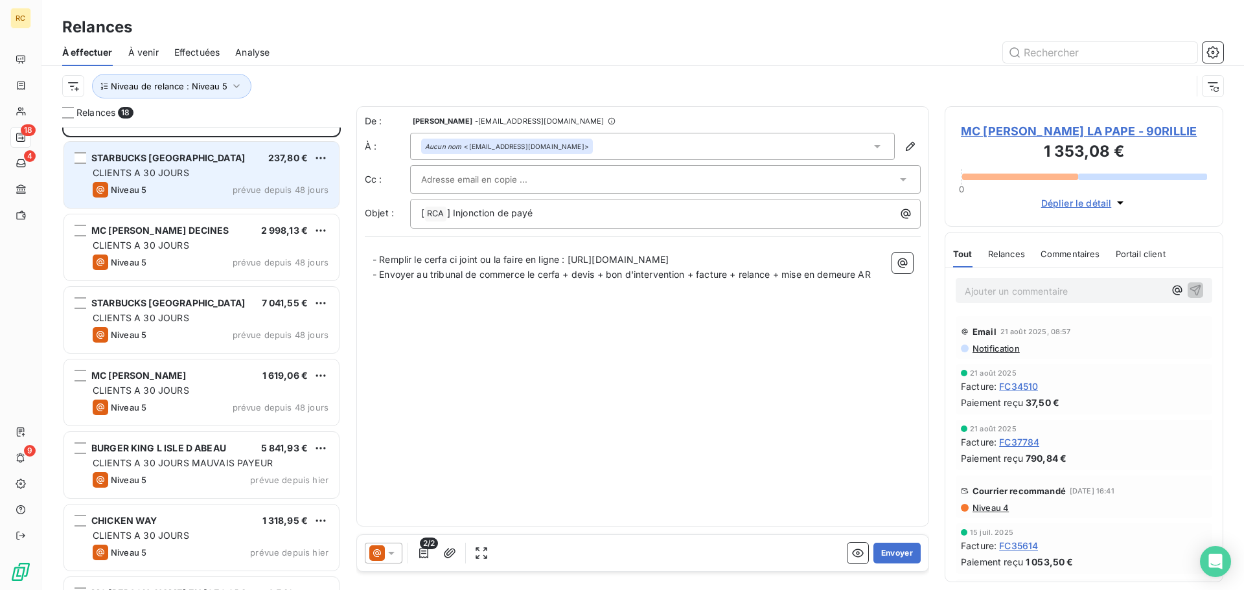
click at [210, 168] on div "CLIENTS A 30 JOURS" at bounding box center [211, 173] width 236 height 13
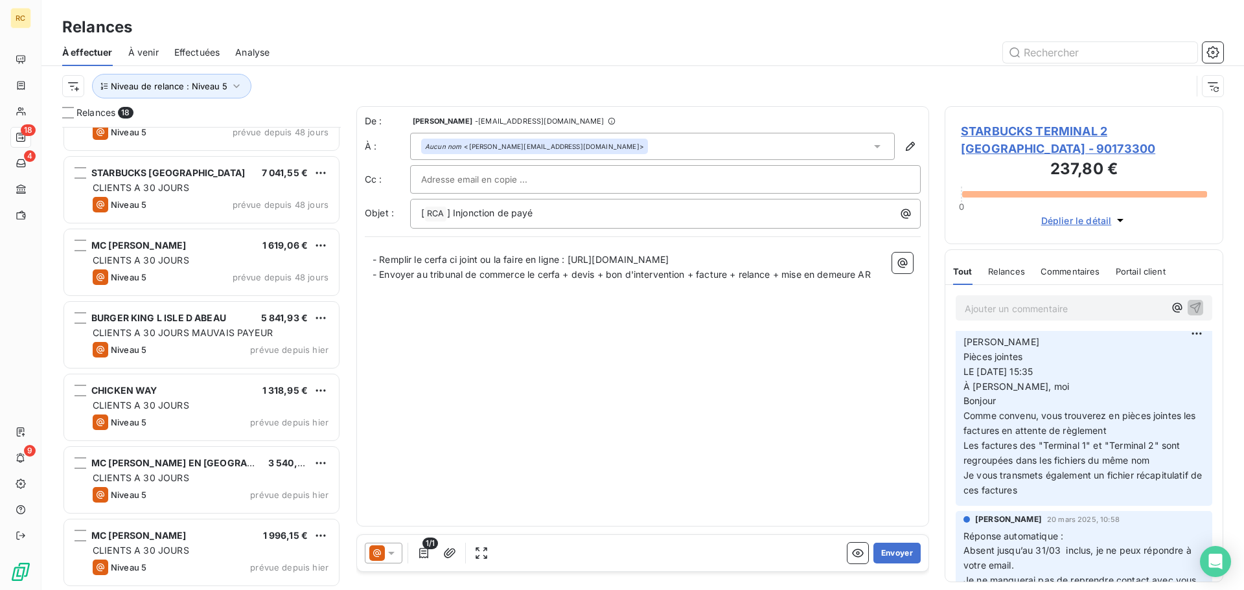
scroll to position [130, 0]
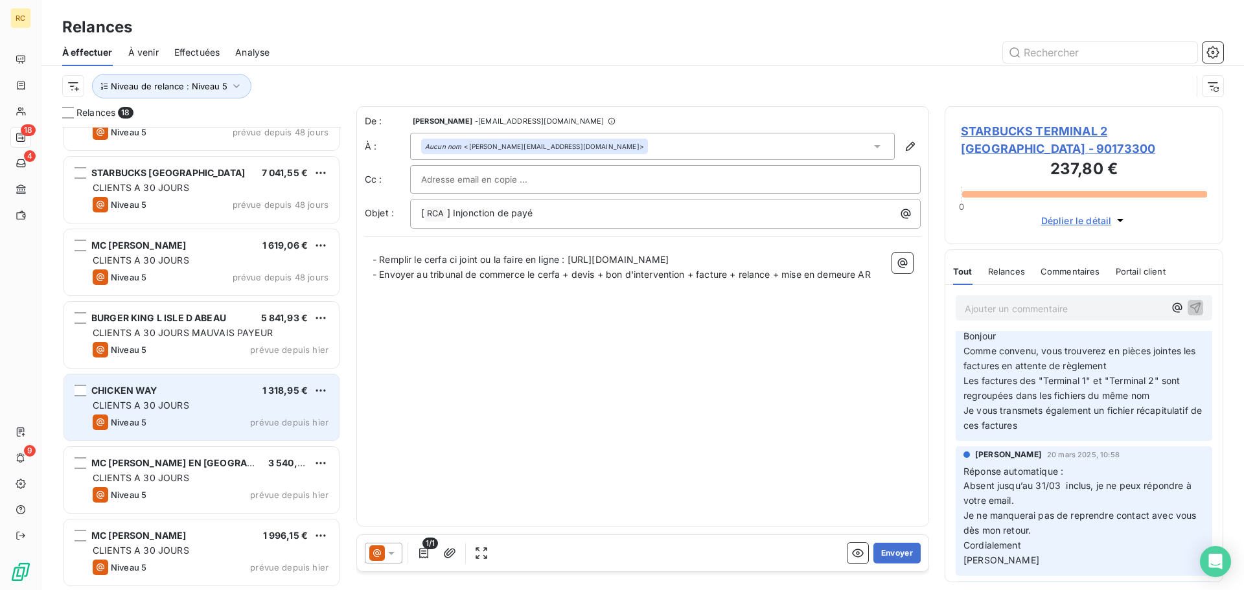
click at [183, 405] on span "CLIENTS A 30 JOURS" at bounding box center [141, 405] width 97 height 11
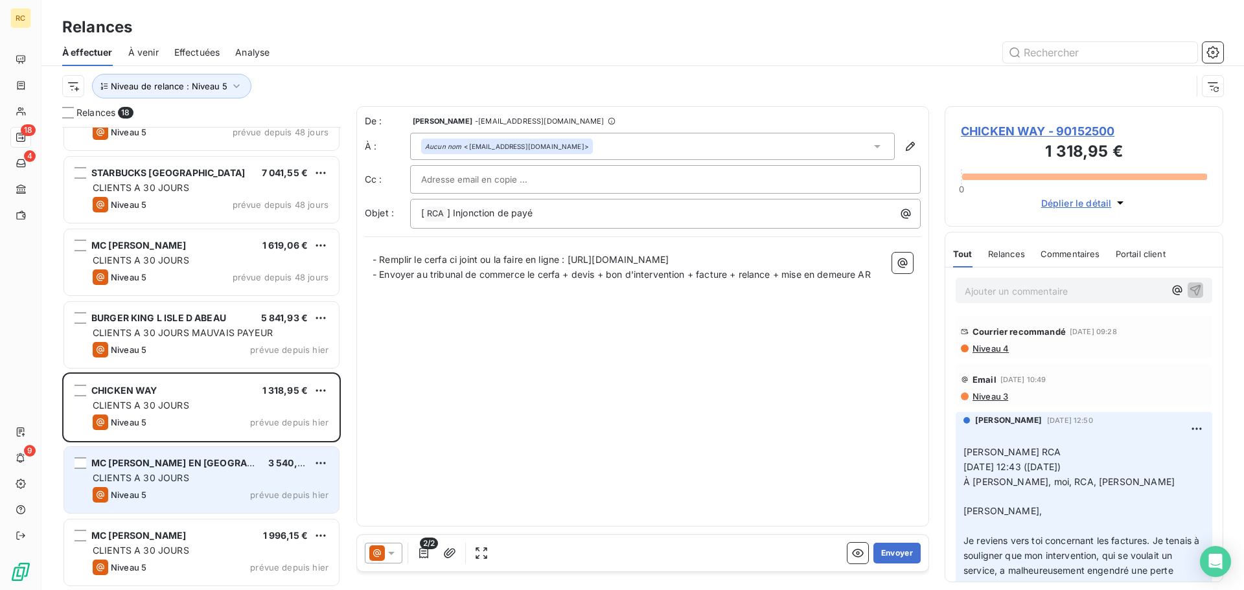
click at [219, 449] on div "MC [PERSON_NAME] EN BUGEY 3 540,98 € CLIENTS A 30 JOURS Niveau 5 prévue depuis …" at bounding box center [201, 480] width 275 height 66
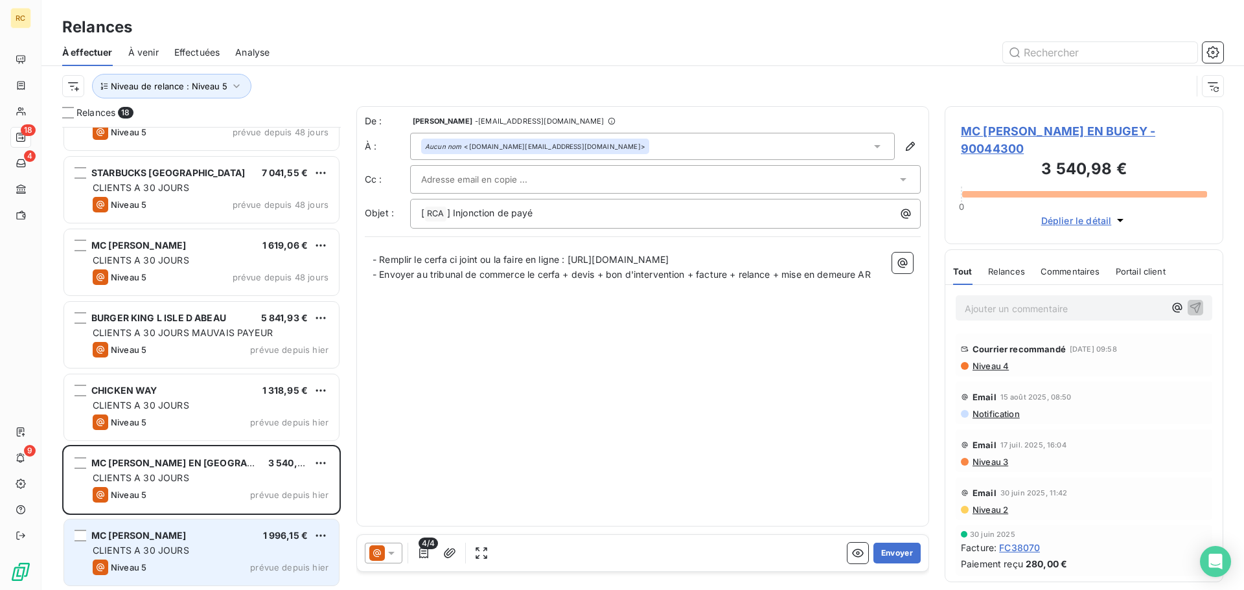
click at [164, 544] on div "MC [PERSON_NAME] 1 996,15 € CLIENTS A 30 JOURS Niveau 5 prévue depuis [DATE]" at bounding box center [201, 553] width 275 height 66
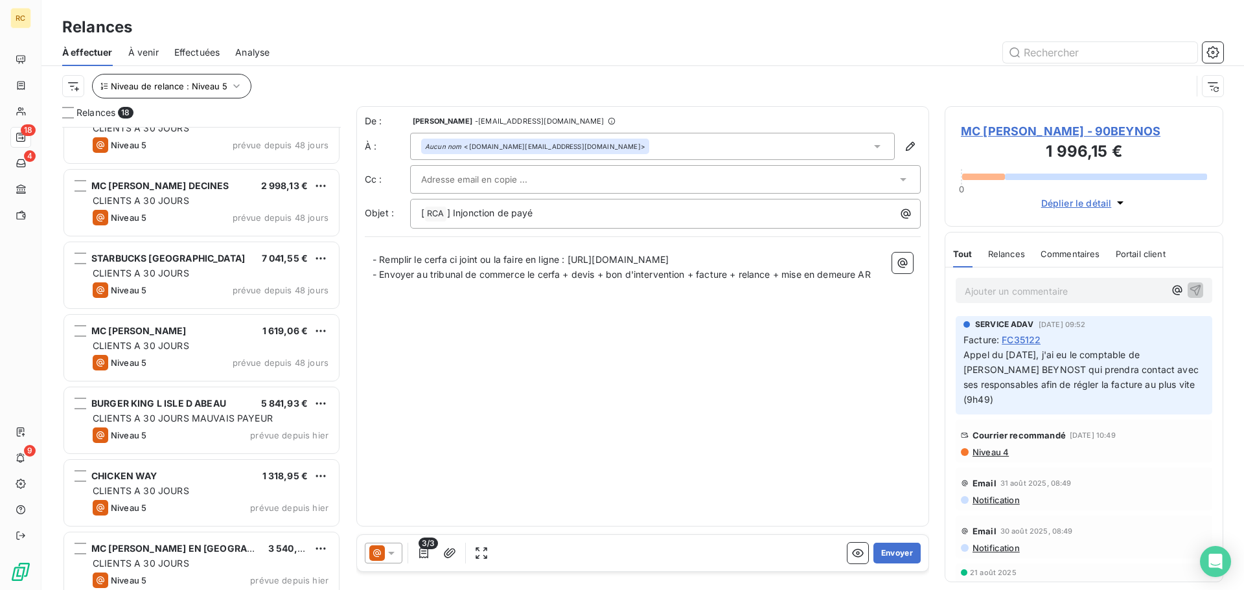
scroll to position [649, 0]
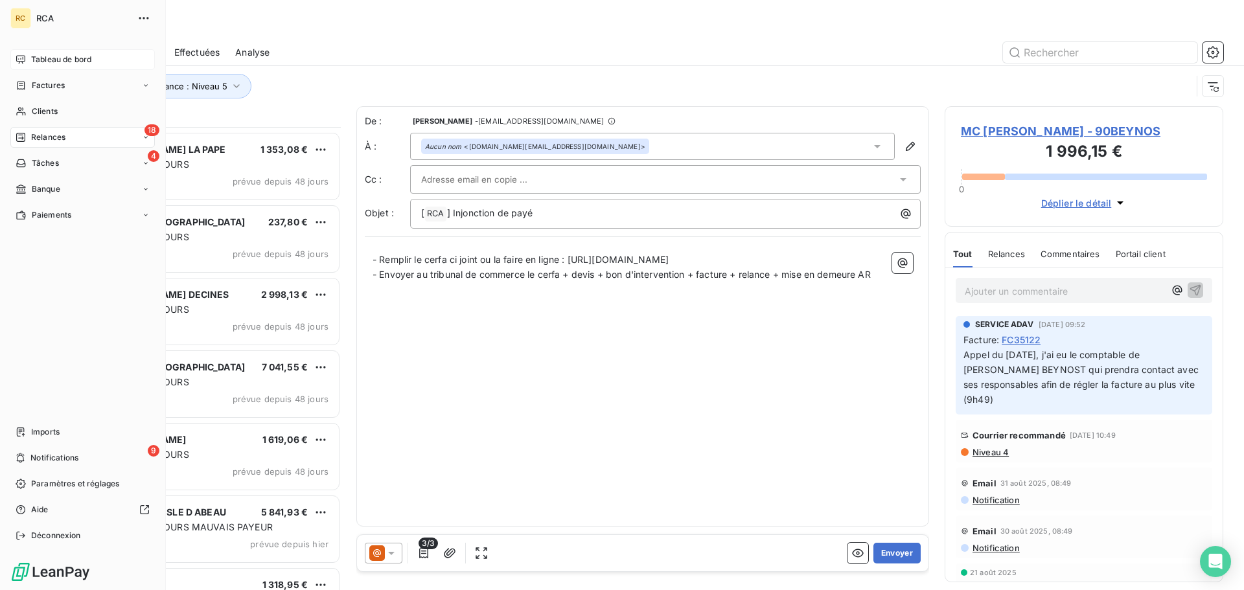
click at [42, 54] on span "Tableau de bord" at bounding box center [61, 60] width 60 height 12
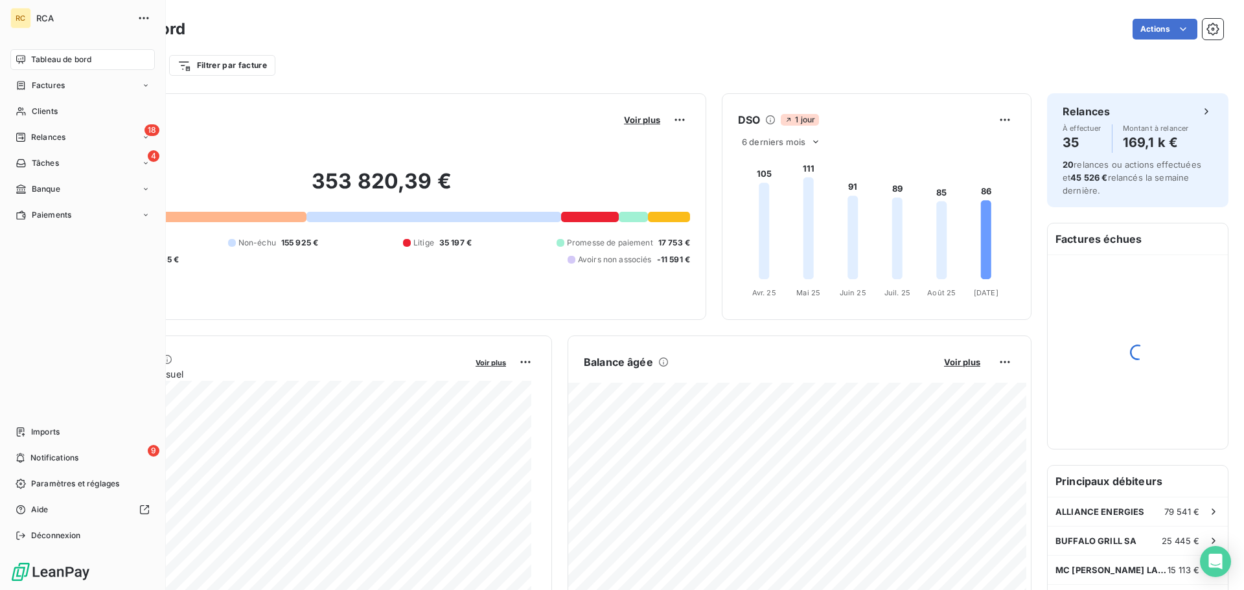
click at [15, 40] on div "RC RCA Tableau de bord Factures Clients 18 Relances 4 Tâches Banque Paiements I…" at bounding box center [83, 295] width 166 height 590
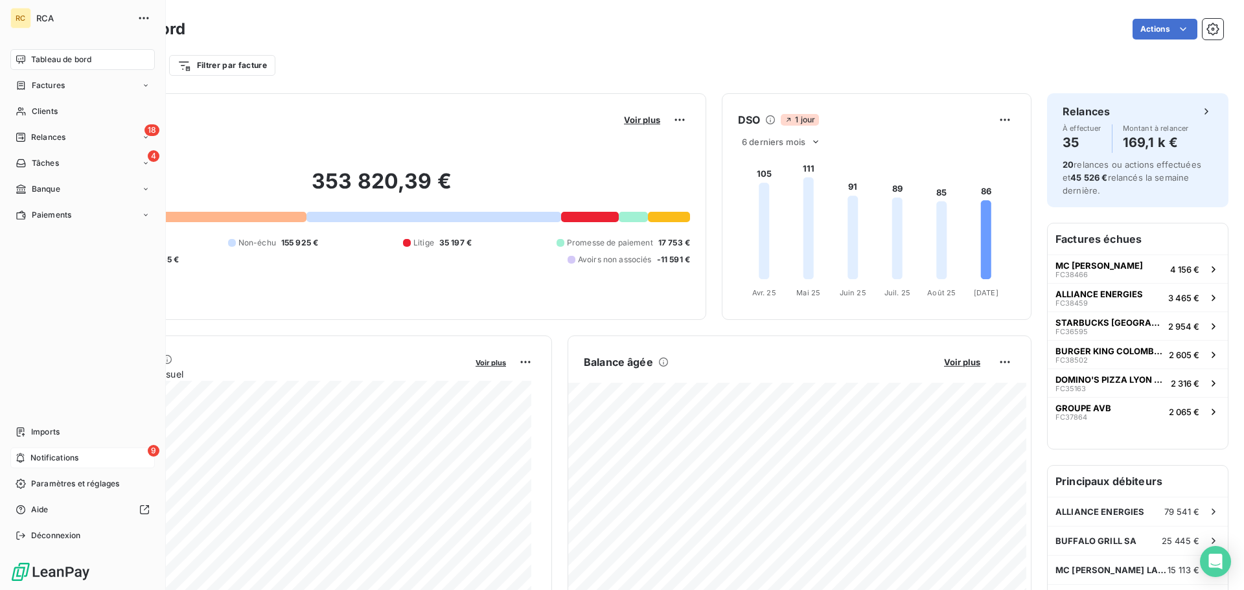
click at [36, 448] on div "9 Notifications" at bounding box center [82, 458] width 145 height 21
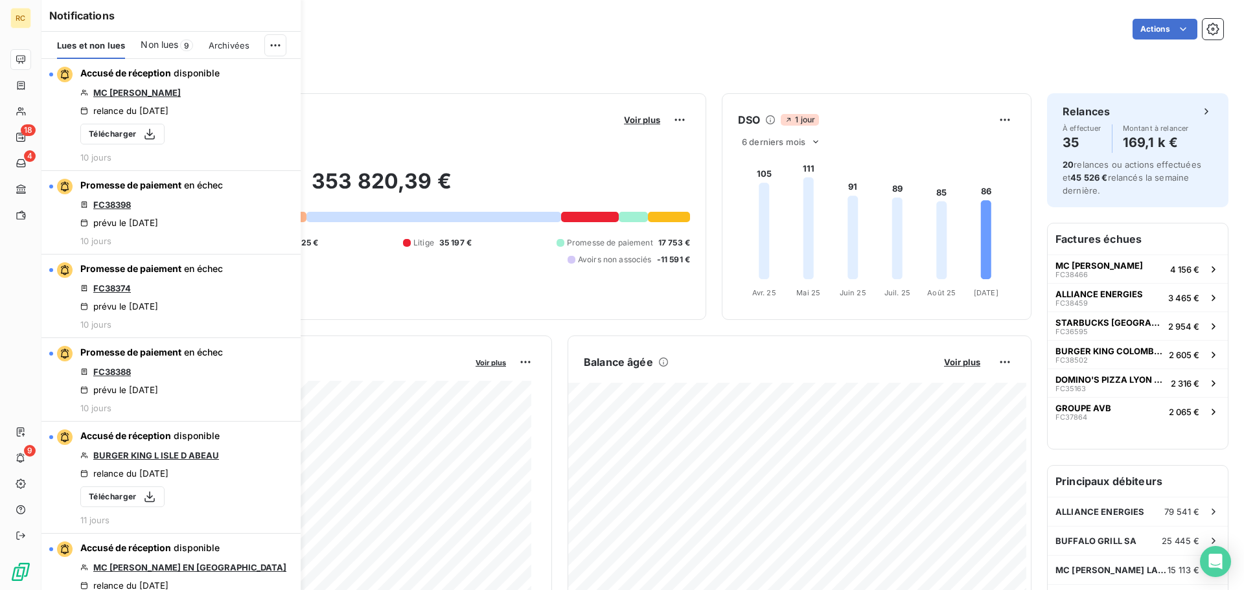
click at [390, 30] on div "Actions" at bounding box center [712, 29] width 1023 height 21
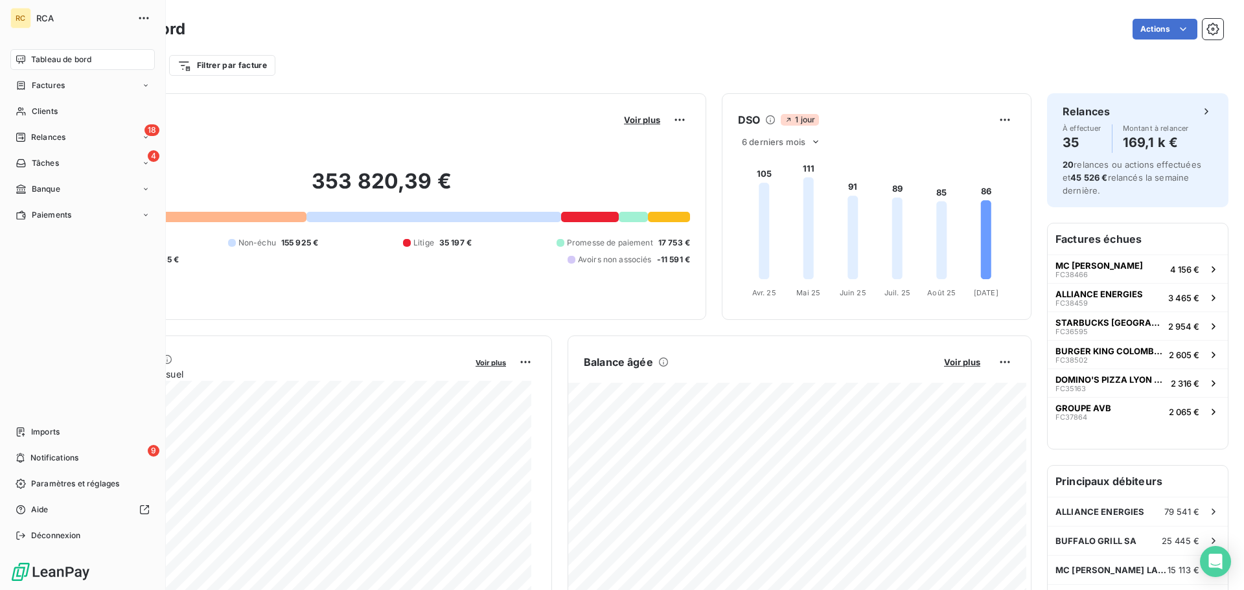
click at [31, 447] on nav "Imports 9 Notifications Paramètres et réglages Aide Déconnexion" at bounding box center [82, 484] width 145 height 124
click at [54, 454] on span "Notifications" at bounding box center [54, 458] width 48 height 12
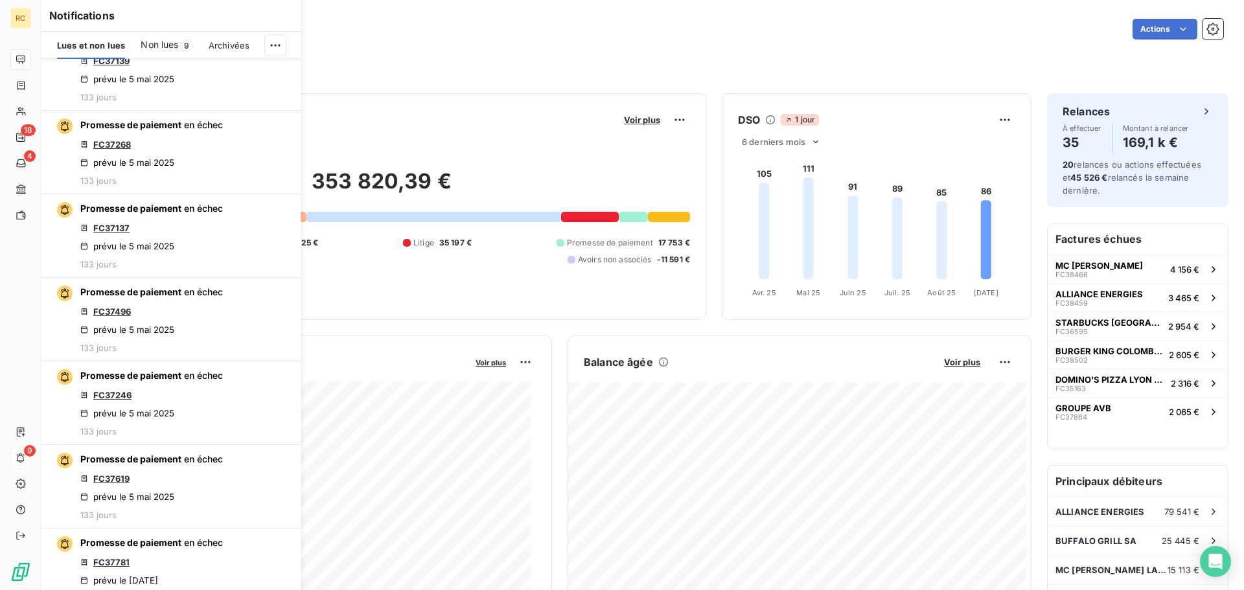
scroll to position [2592, 0]
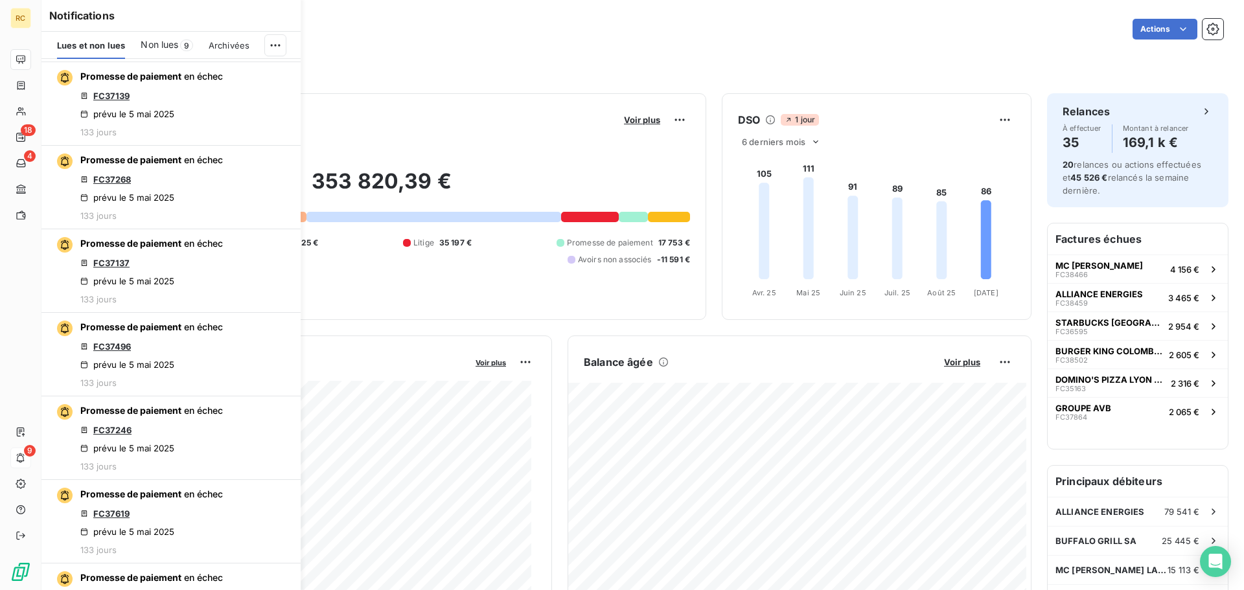
drag, startPoint x: 405, startPoint y: 54, endPoint x: 370, endPoint y: 53, distance: 35.0
click at [405, 54] on div "Filtrer par client Filtrer par facture" at bounding box center [642, 65] width 1161 height 25
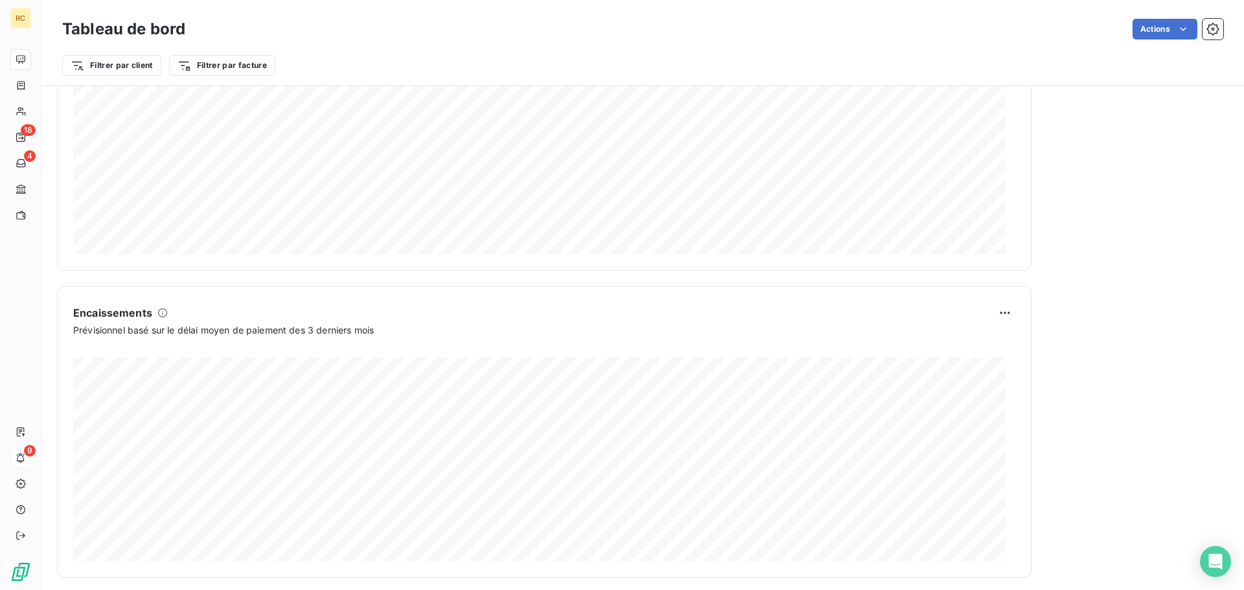
scroll to position [673, 0]
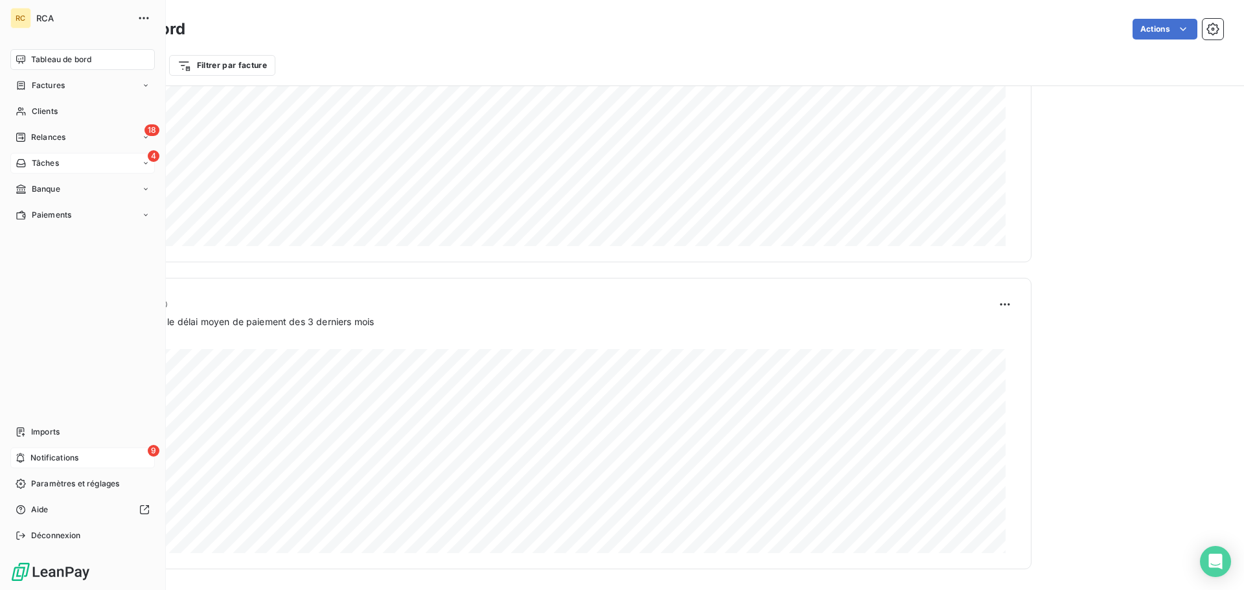
click at [63, 165] on div "4 Tâches" at bounding box center [82, 163] width 145 height 21
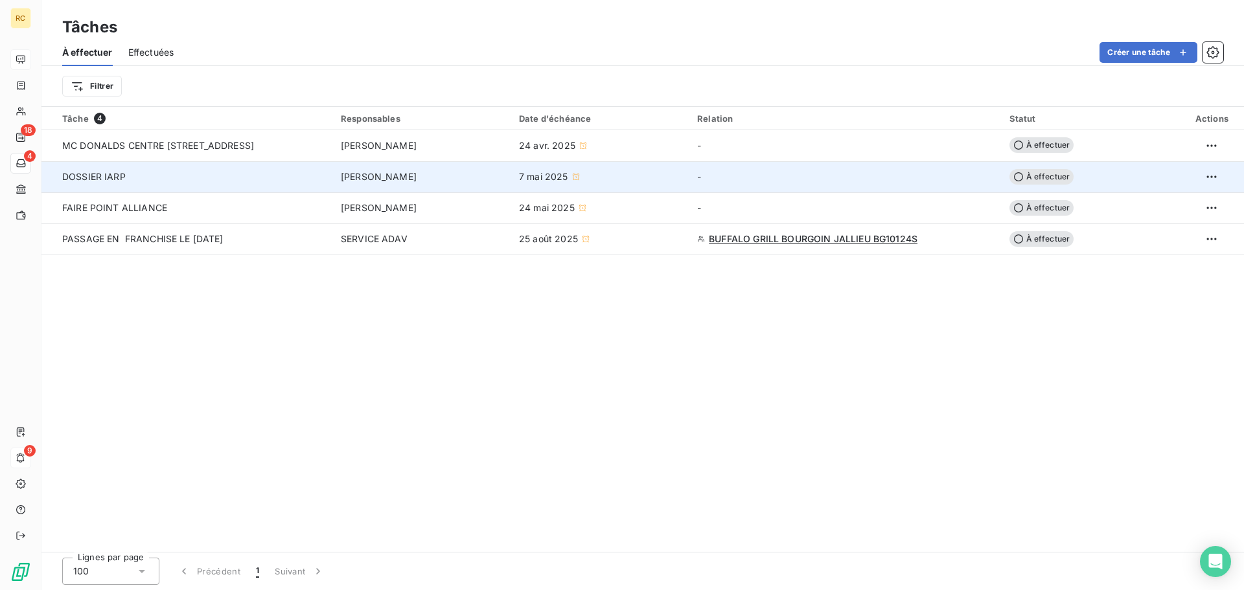
click at [1066, 174] on span "À effectuer" at bounding box center [1042, 177] width 65 height 16
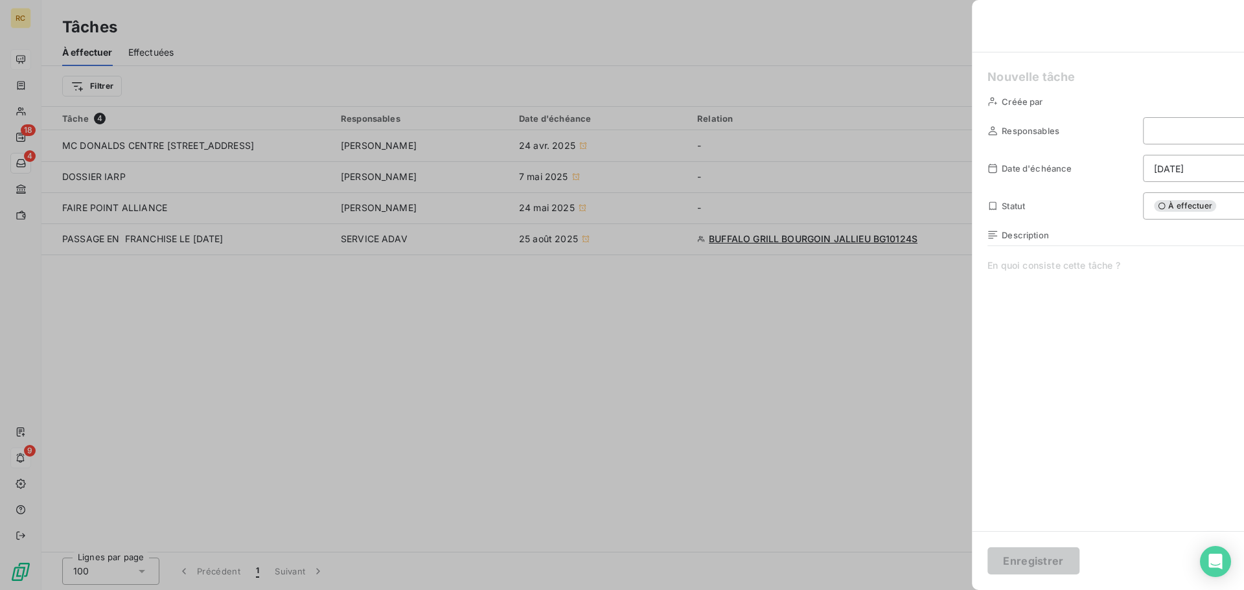
type input "[DATE]"
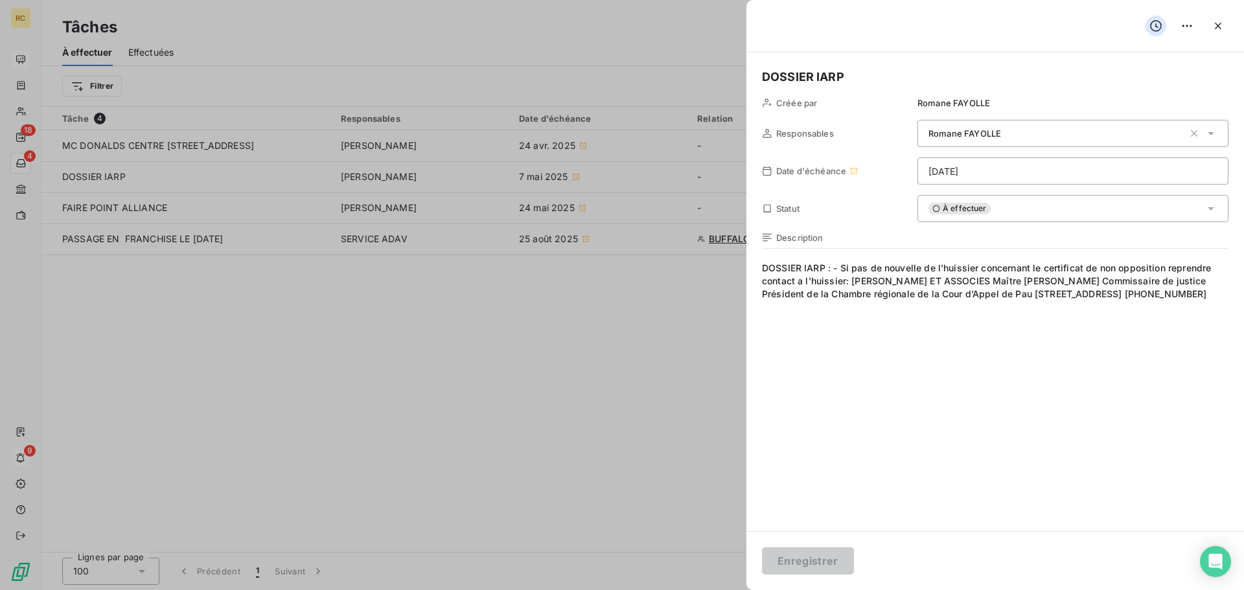
click at [1008, 208] on div "À effectuer" at bounding box center [1073, 208] width 311 height 27
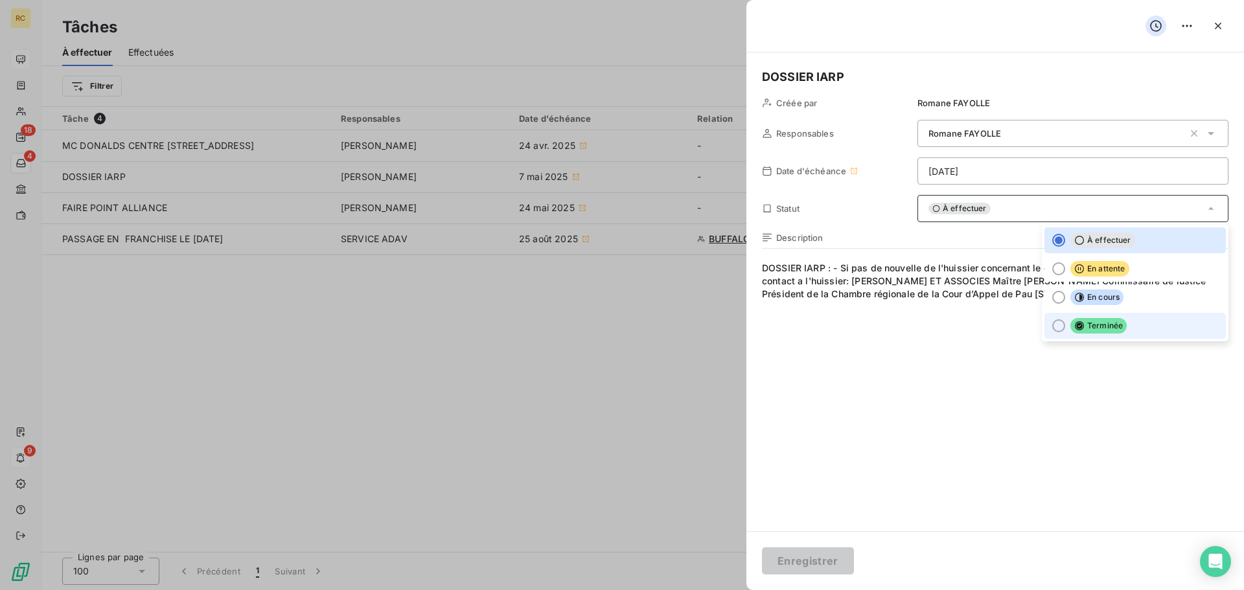
click at [1128, 323] on li "Terminée" at bounding box center [1135, 326] width 181 height 26
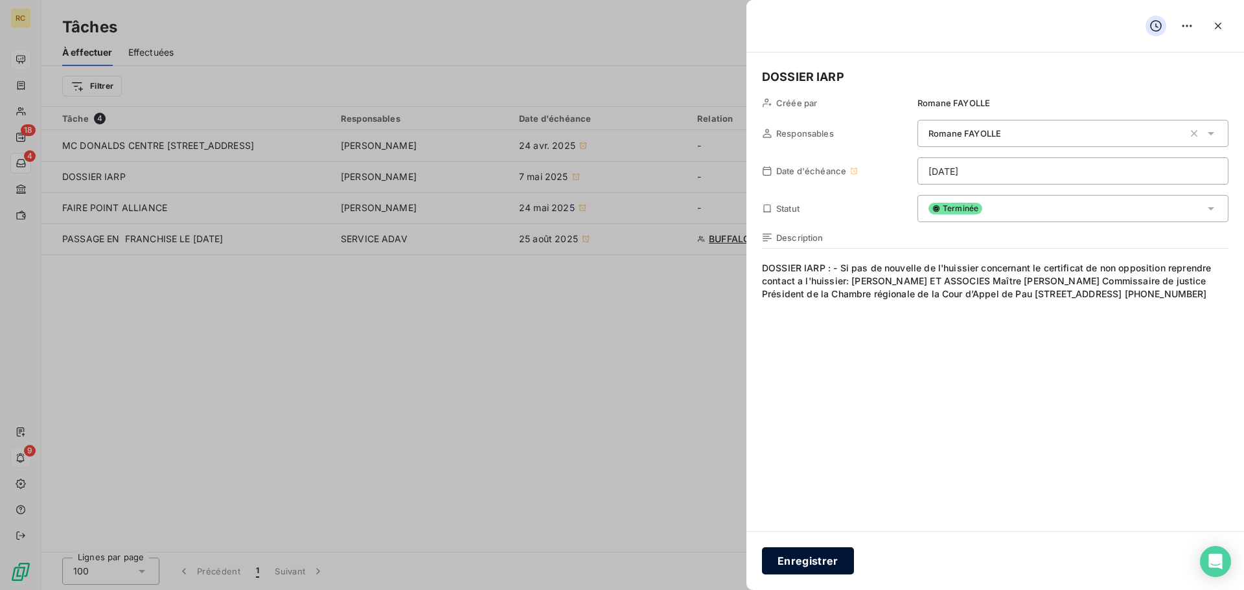
click at [817, 562] on button "Enregistrer" at bounding box center [808, 561] width 92 height 27
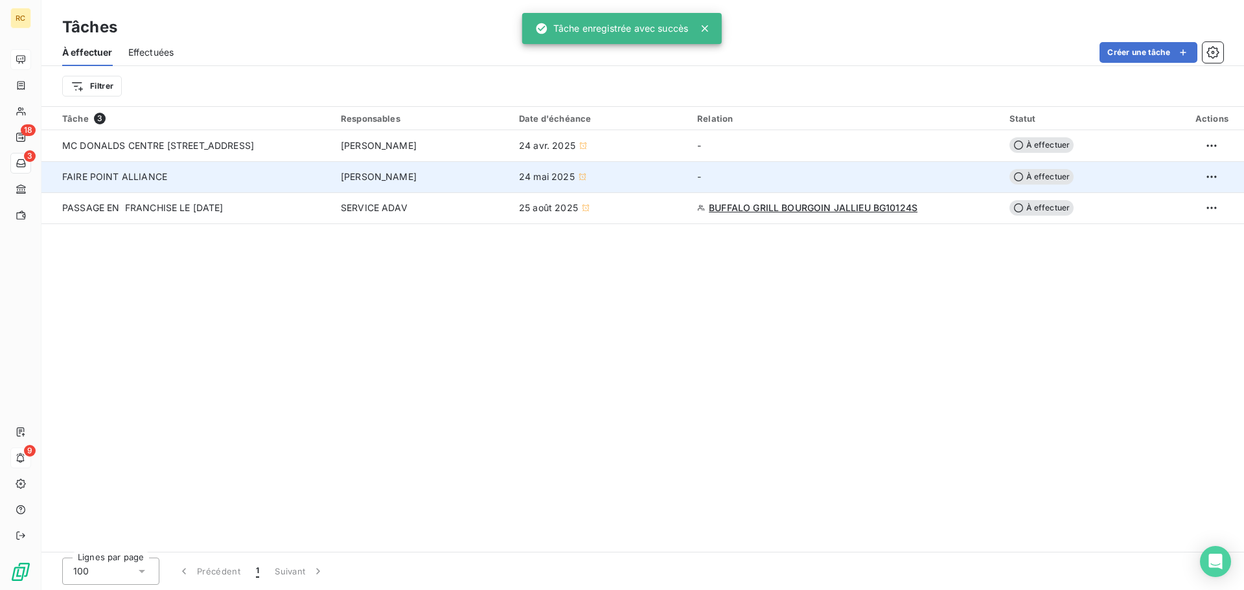
click at [302, 174] on div "FAIRE POINT ALLIANCE" at bounding box center [186, 176] width 249 height 13
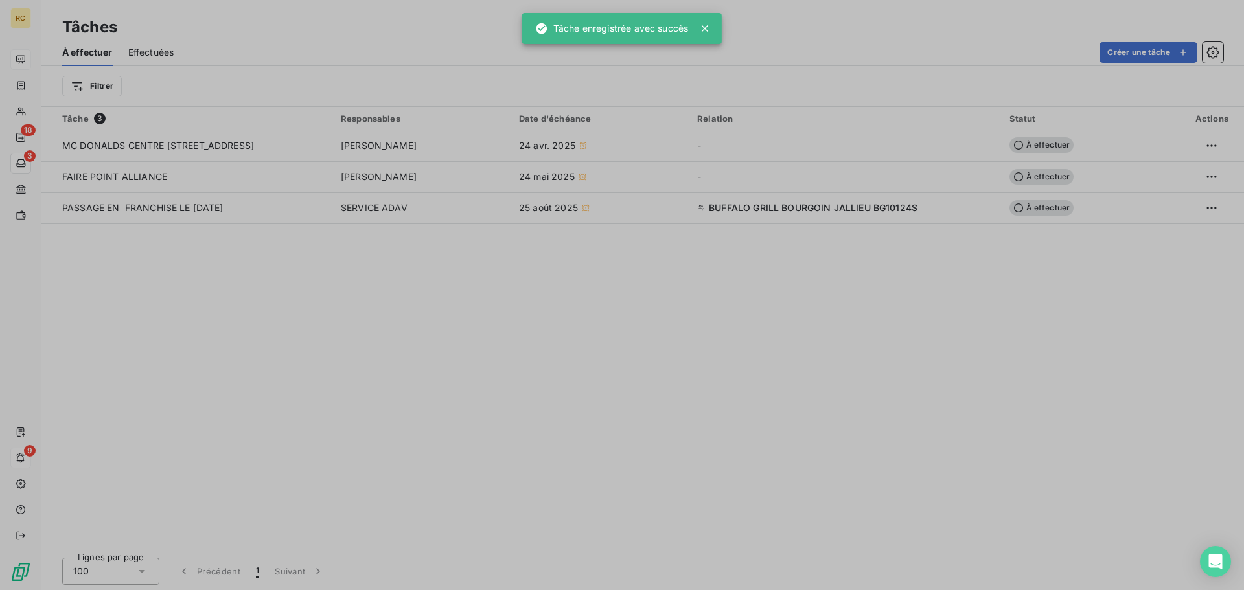
type input "[DATE]"
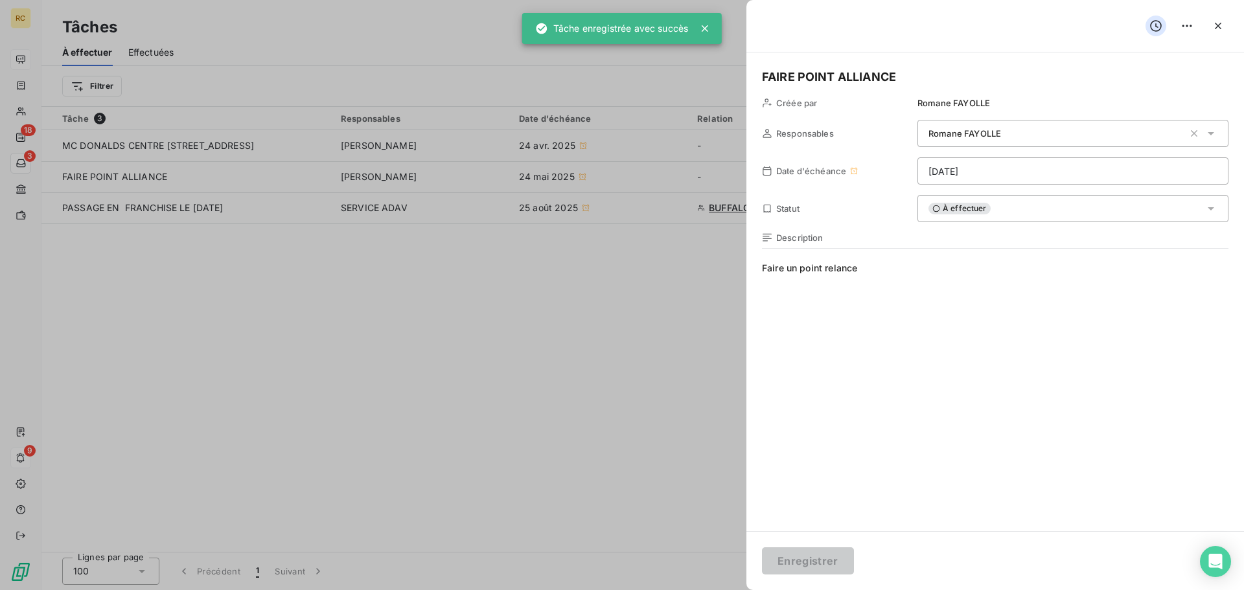
click at [1060, 207] on div "À effectuer" at bounding box center [1073, 208] width 311 height 27
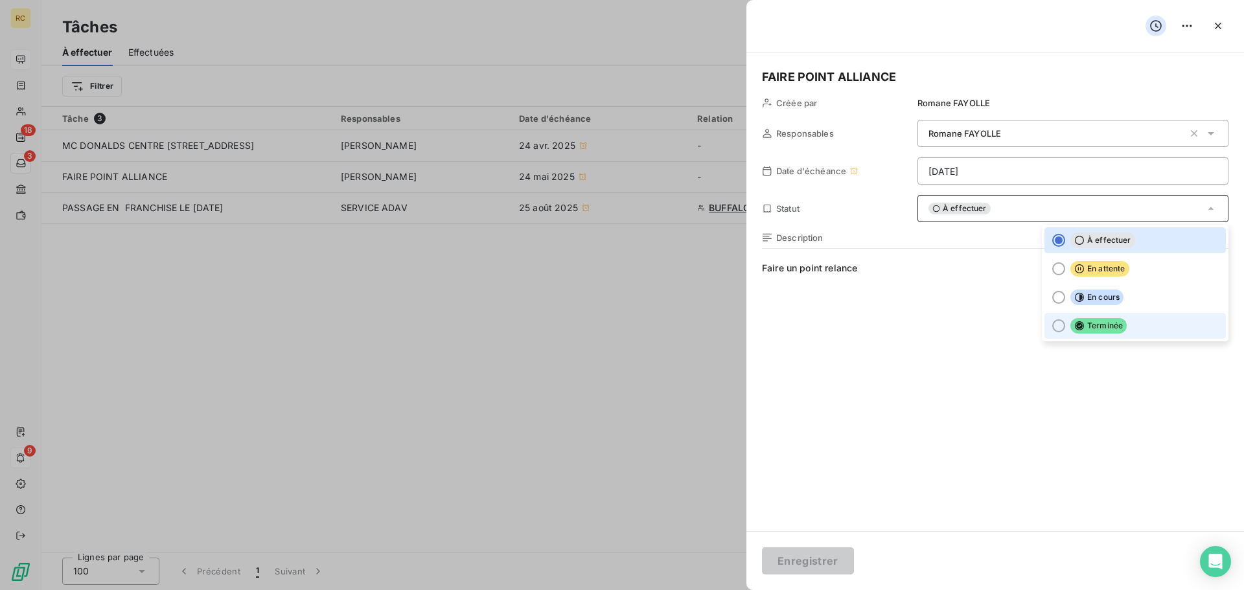
click at [1102, 325] on span "Terminée" at bounding box center [1099, 326] width 56 height 16
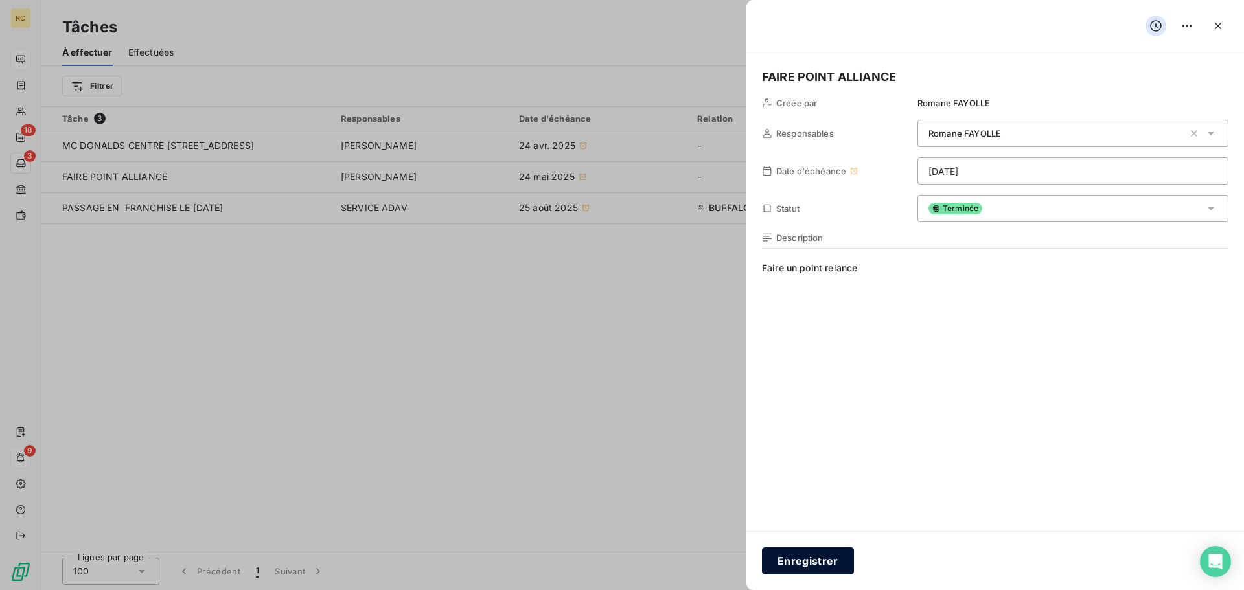
drag, startPoint x: 799, startPoint y: 568, endPoint x: 796, endPoint y: 562, distance: 6.7
click at [798, 568] on button "Enregistrer" at bounding box center [808, 561] width 92 height 27
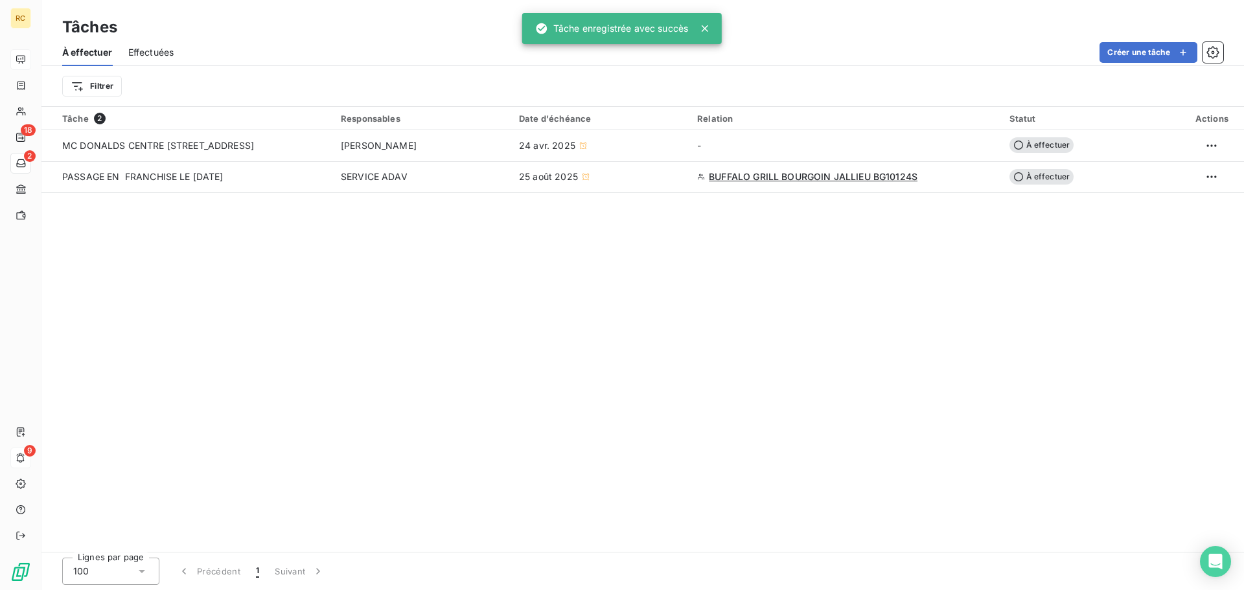
click at [848, 331] on div "Tâche 2 Responsables Date d'échéance Relation Statut Actions MC [PERSON_NAME] C…" at bounding box center [642, 329] width 1203 height 445
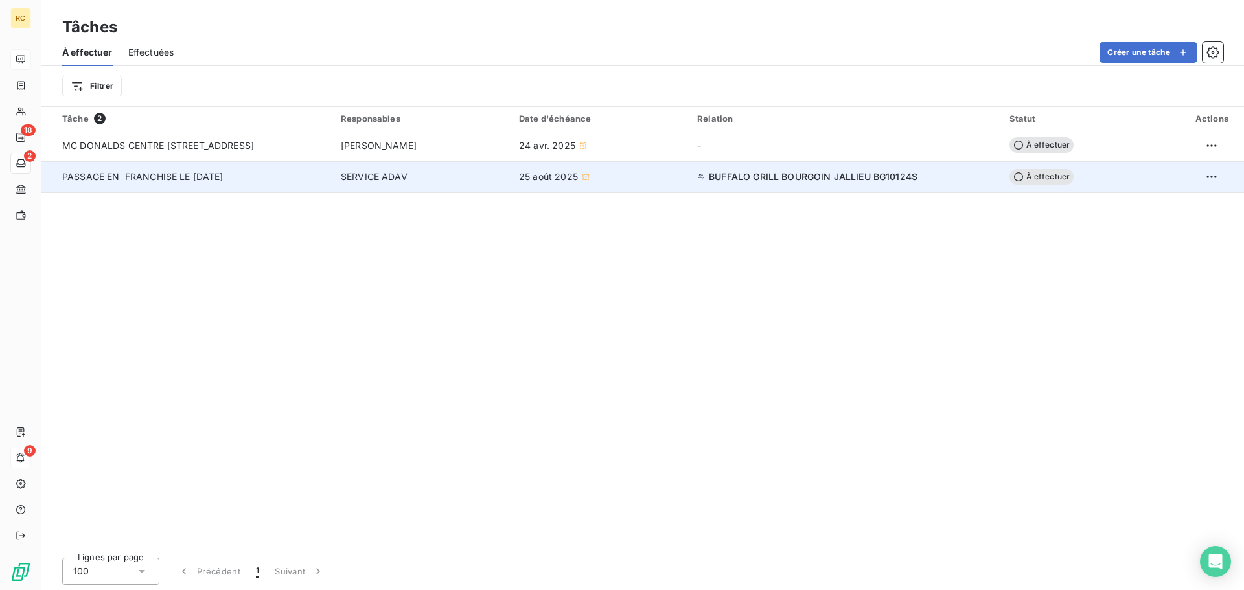
click at [791, 171] on span "BUFFALO GRILL BOURGOIN JALLIEU BG10124S" at bounding box center [813, 176] width 209 height 13
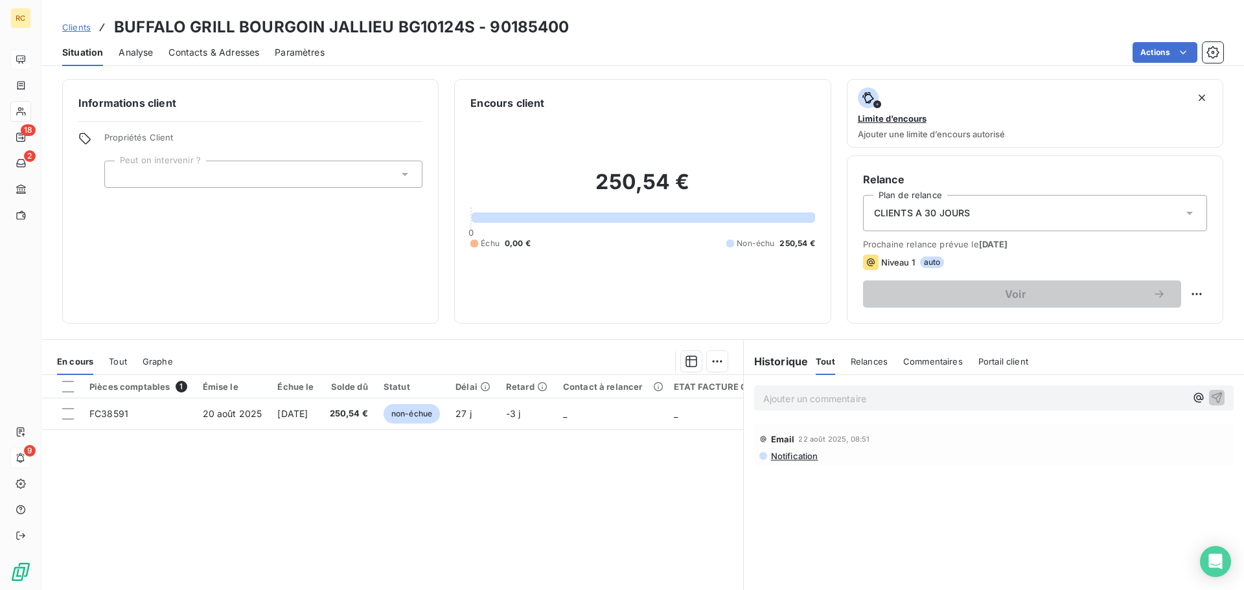
click at [67, 17] on div "Clients BUFFALO GRILL BOURGOIN JALLIEU BG10124S - 90185400" at bounding box center [315, 27] width 507 height 23
click at [140, 54] on span "Analyse" at bounding box center [136, 52] width 34 height 13
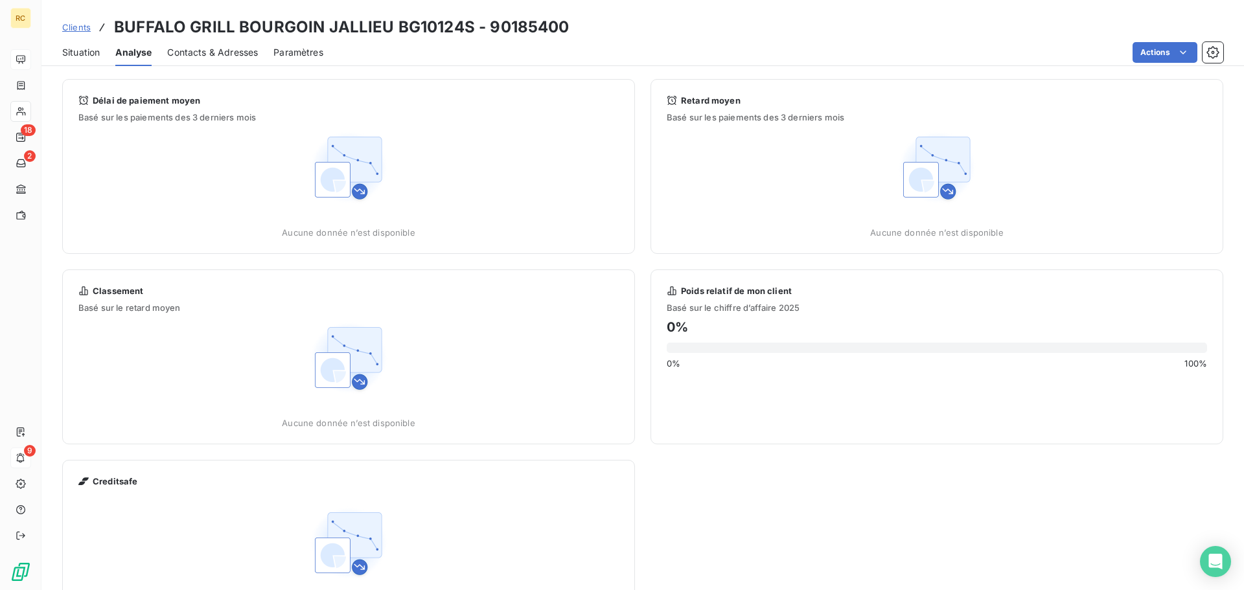
click at [188, 55] on span "Contacts & Adresses" at bounding box center [212, 52] width 91 height 13
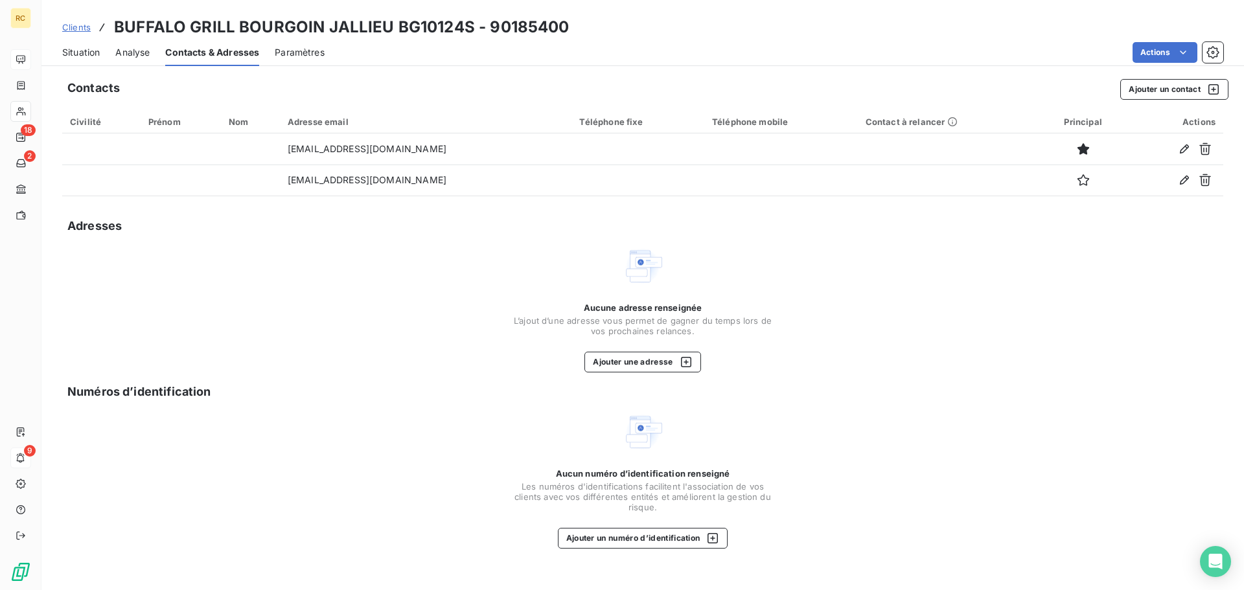
click at [98, 46] on span "Situation" at bounding box center [81, 52] width 38 height 13
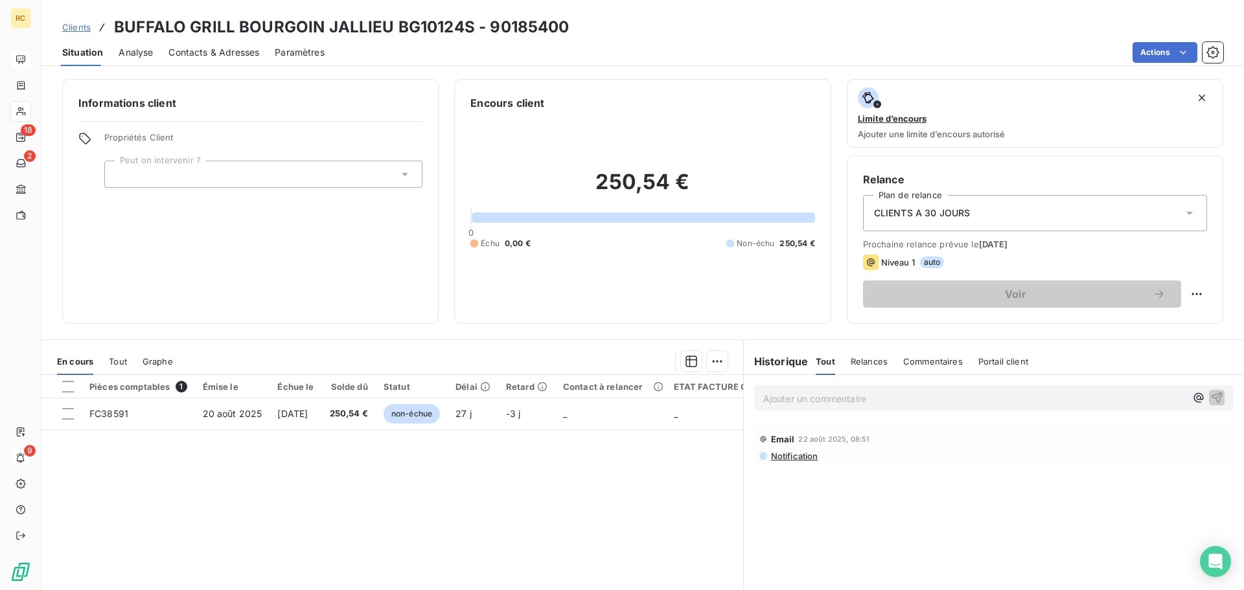
click at [87, 27] on span "Clients" at bounding box center [76, 27] width 29 height 10
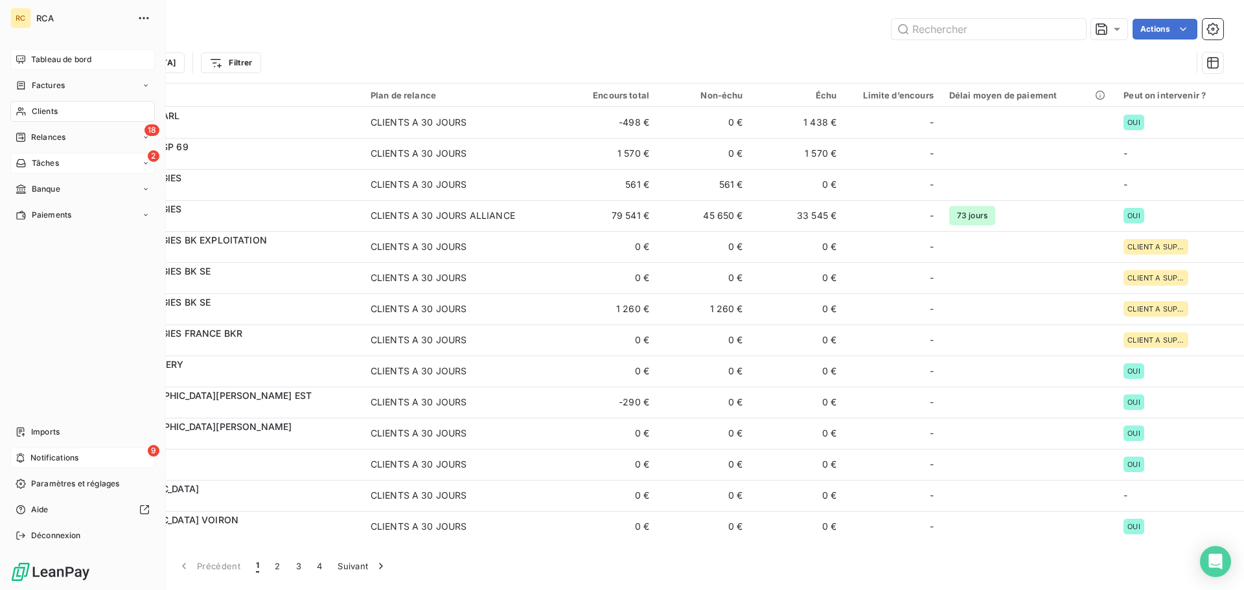
click at [94, 168] on div "2 Tâches" at bounding box center [82, 163] width 145 height 21
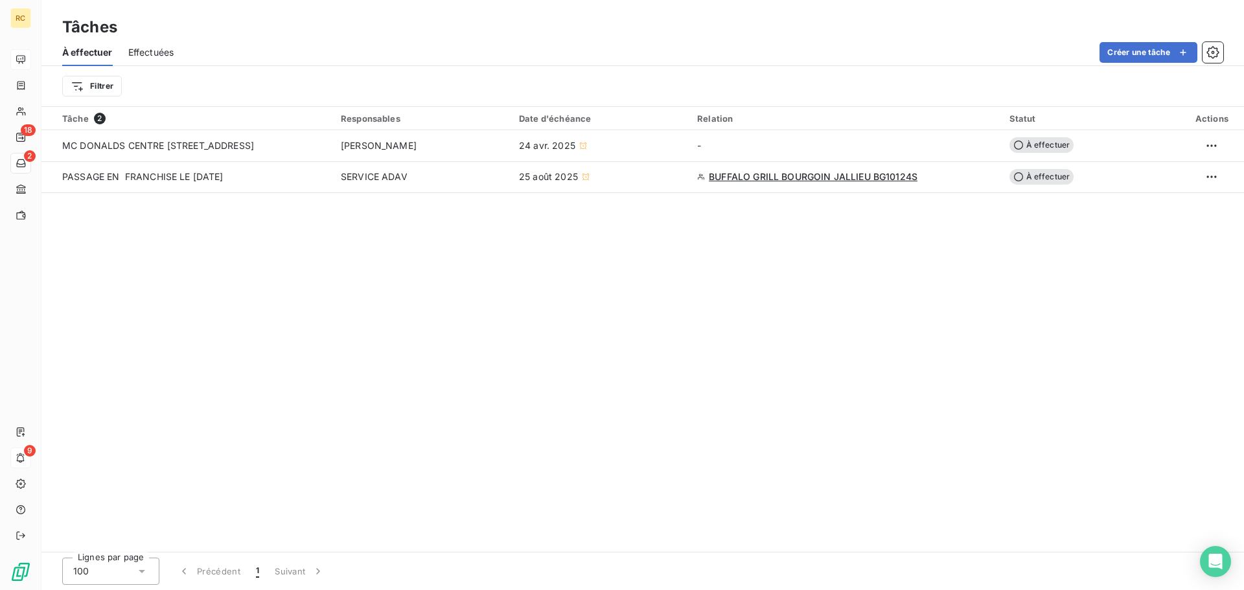
click at [612, 257] on div "Tâche 2 Responsables Date d'échéance Relation Statut Actions MC [PERSON_NAME] C…" at bounding box center [642, 329] width 1203 height 445
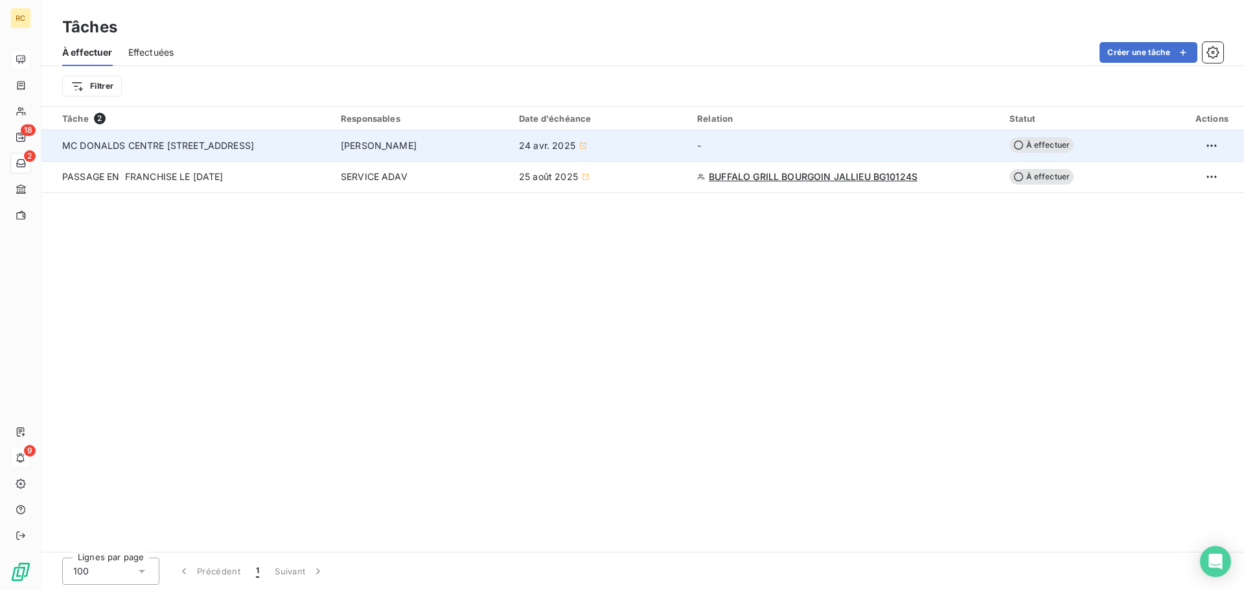
click at [637, 142] on div "24 avr. 2025" at bounding box center [600, 145] width 163 height 13
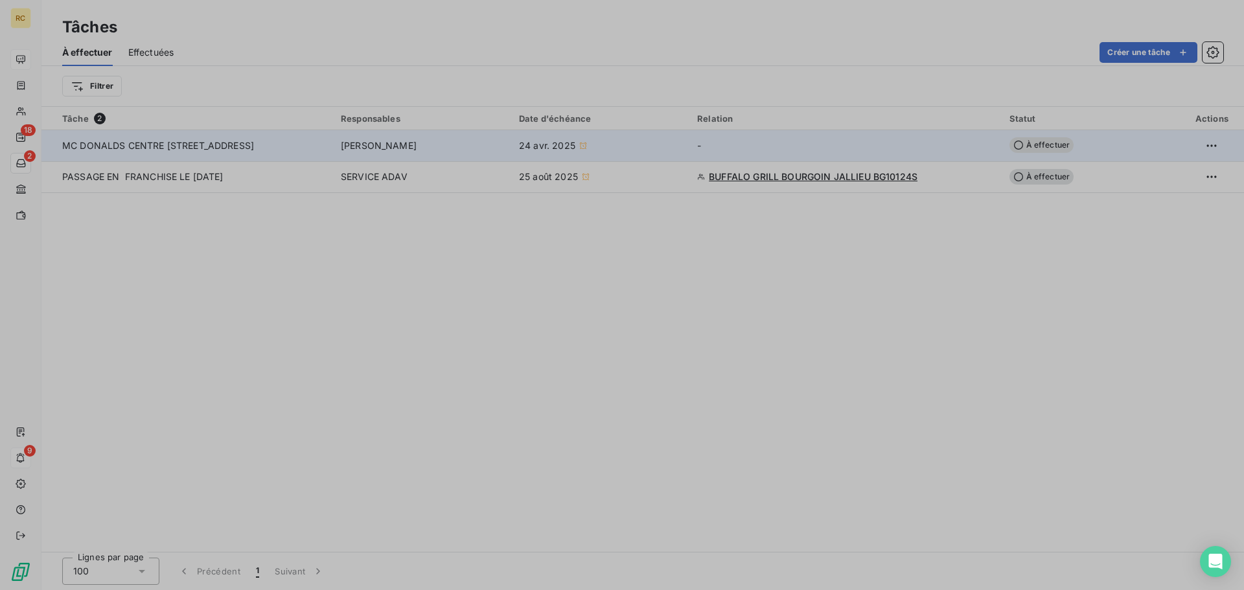
type input "[DATE]"
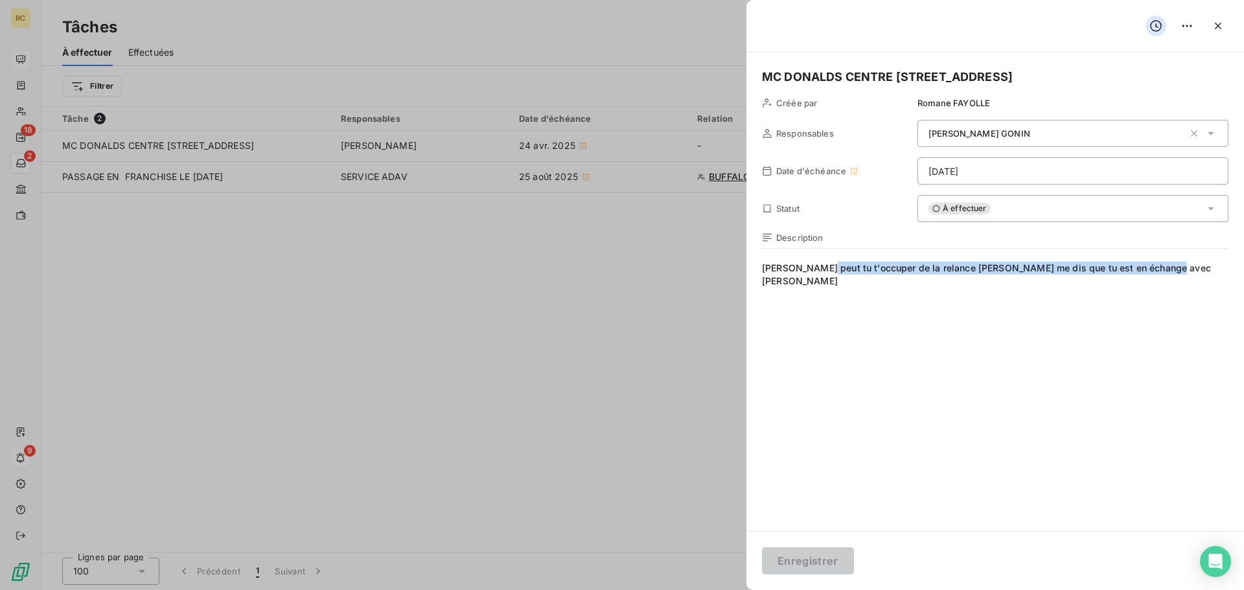
drag, startPoint x: 1176, startPoint y: 274, endPoint x: 820, endPoint y: 266, distance: 356.5
click at [820, 266] on span "[PERSON_NAME] peut tu t'occuper de la relance [PERSON_NAME] me dis que tu est e…" at bounding box center [995, 386] width 467 height 249
click at [920, 327] on span "[PERSON_NAME] peut tu t'occuper de la relance [PERSON_NAME] me dis que tu est e…" at bounding box center [995, 386] width 467 height 249
click at [662, 294] on div at bounding box center [622, 295] width 1244 height 590
click at [155, 222] on div at bounding box center [622, 295] width 1244 height 590
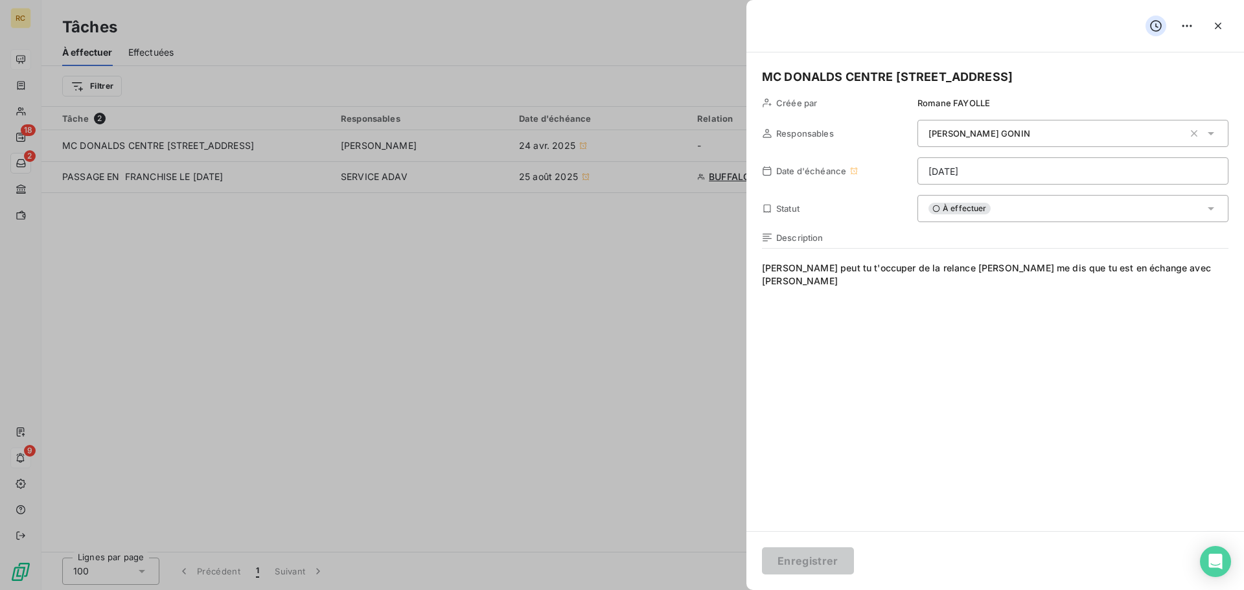
click at [810, 537] on div "Enregistrer" at bounding box center [996, 560] width 498 height 59
click at [451, 244] on div at bounding box center [622, 295] width 1244 height 590
drag, startPoint x: 451, startPoint y: 244, endPoint x: 769, endPoint y: 176, distance: 325.4
click at [452, 244] on div at bounding box center [622, 295] width 1244 height 590
click at [1222, 25] on icon "button" at bounding box center [1218, 25] width 13 height 13
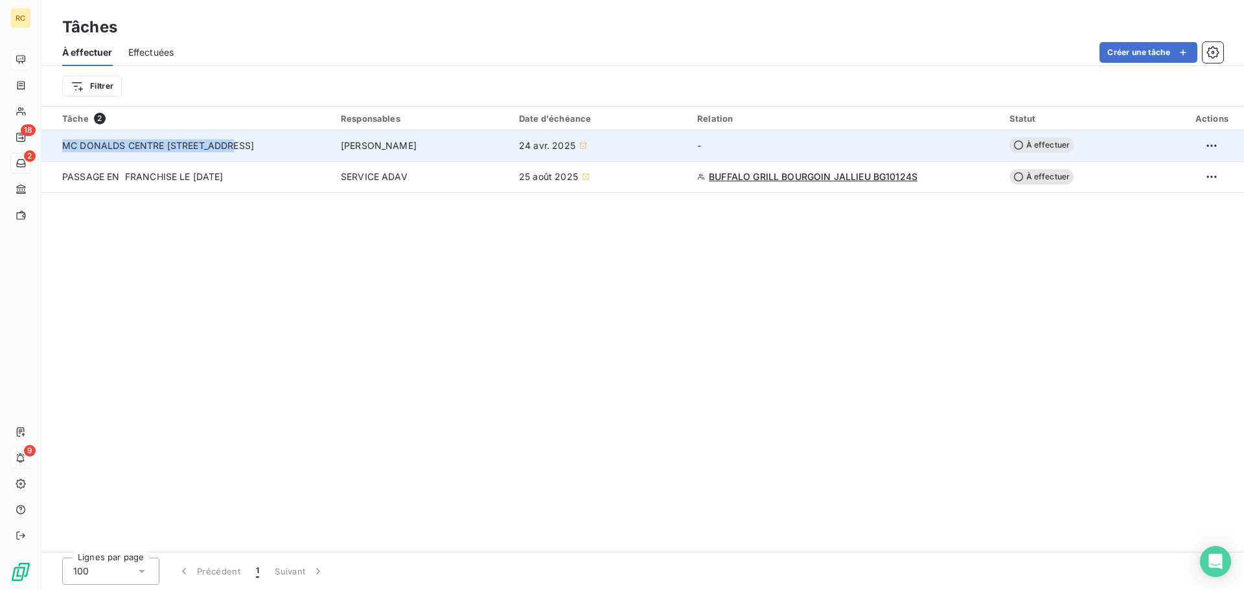
drag, startPoint x: 114, startPoint y: 145, endPoint x: 60, endPoint y: 148, distance: 53.9
click at [60, 148] on td "MC DONALDS CENTRE [STREET_ADDRESS]" at bounding box center [187, 145] width 292 height 31
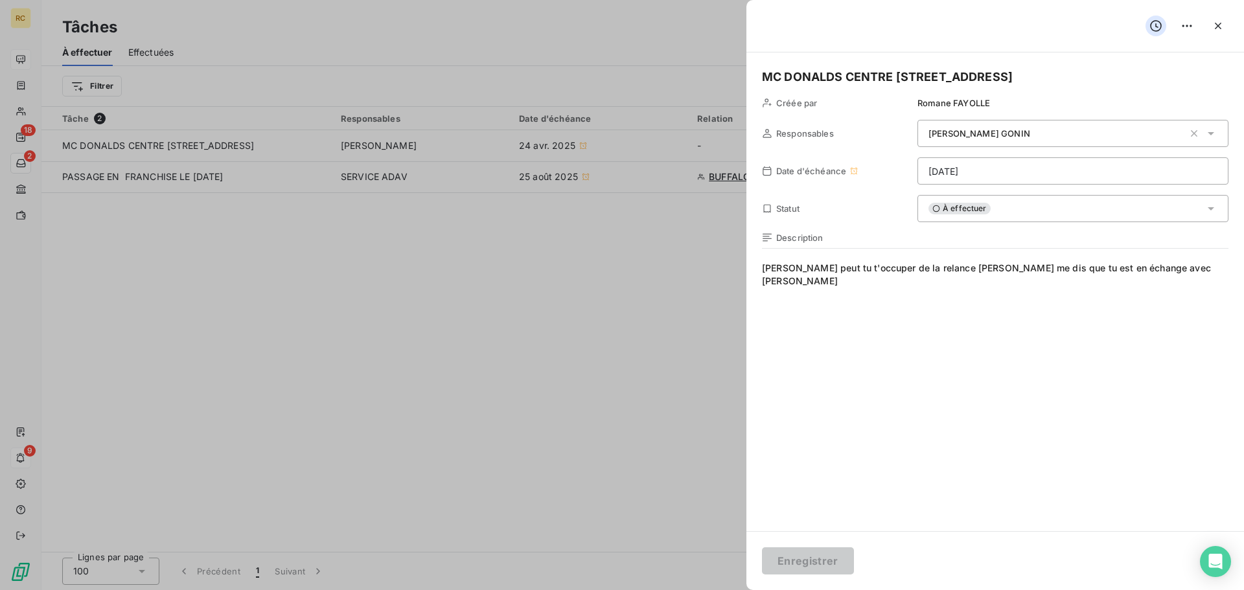
drag, startPoint x: 84, startPoint y: 141, endPoint x: 385, endPoint y: 264, distance: 324.9
click at [494, 263] on div at bounding box center [622, 295] width 1244 height 590
click at [36, 104] on div at bounding box center [622, 295] width 1244 height 590
drag, startPoint x: 1216, startPoint y: 25, endPoint x: 1203, endPoint y: 25, distance: 13.0
click at [1215, 25] on icon "button" at bounding box center [1218, 25] width 13 height 13
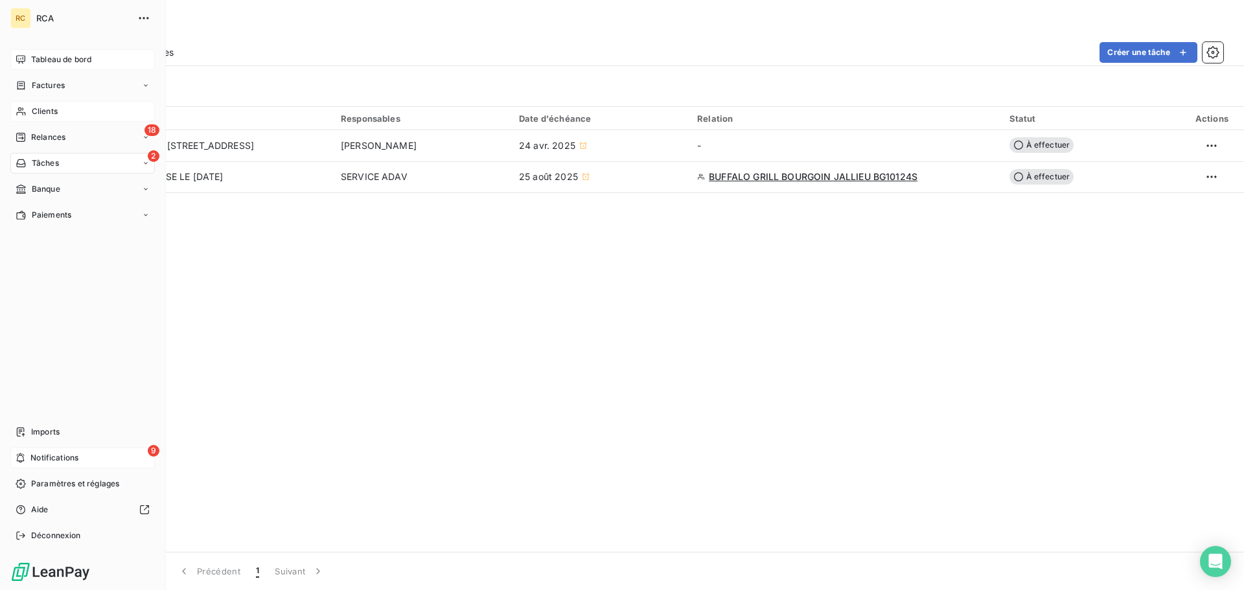
click at [33, 109] on span "Clients" at bounding box center [45, 112] width 26 height 12
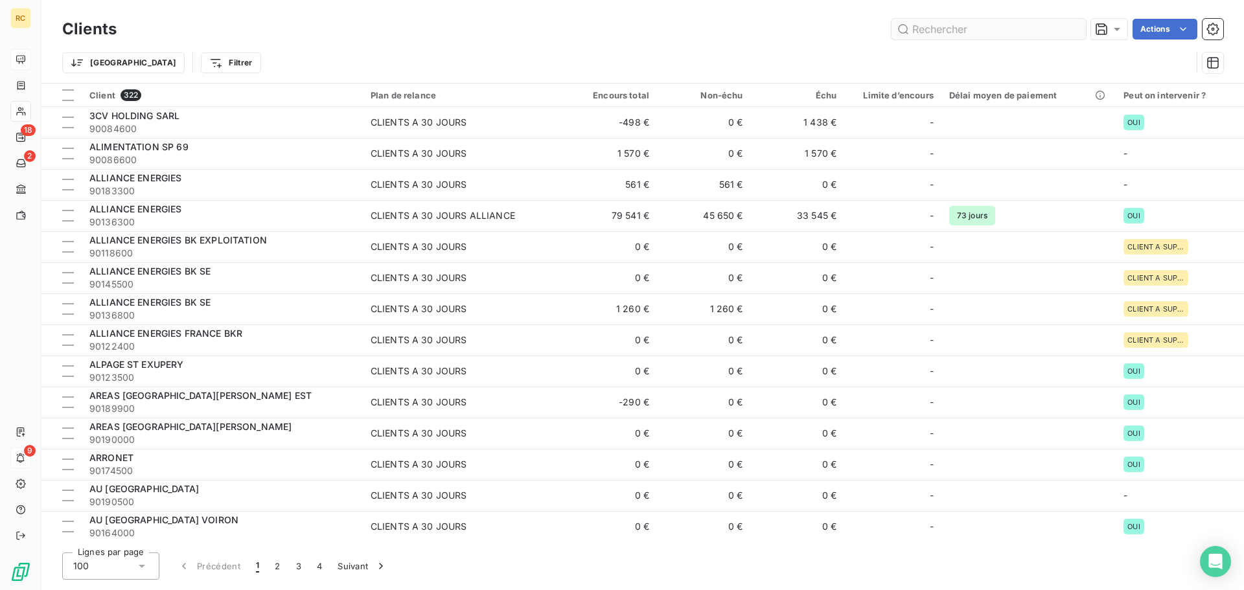
click at [940, 30] on input "text" at bounding box center [989, 29] width 194 height 21
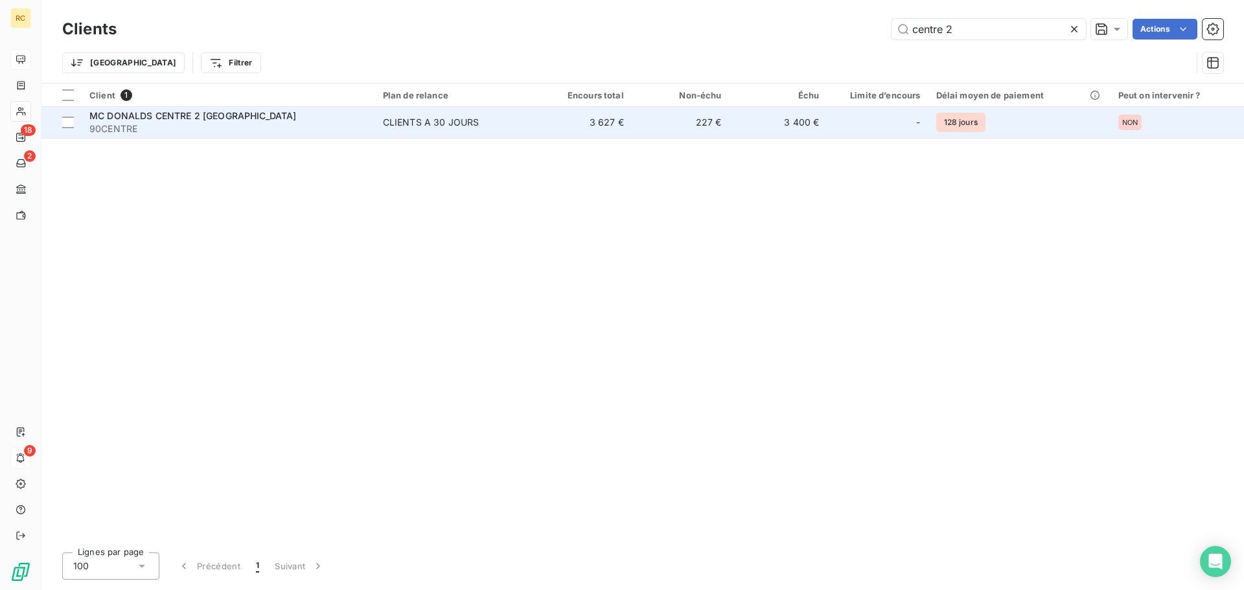
type input "centre 2"
click at [208, 120] on span "MC DONALDS CENTRE 2 [GEOGRAPHIC_DATA]" at bounding box center [192, 115] width 207 height 11
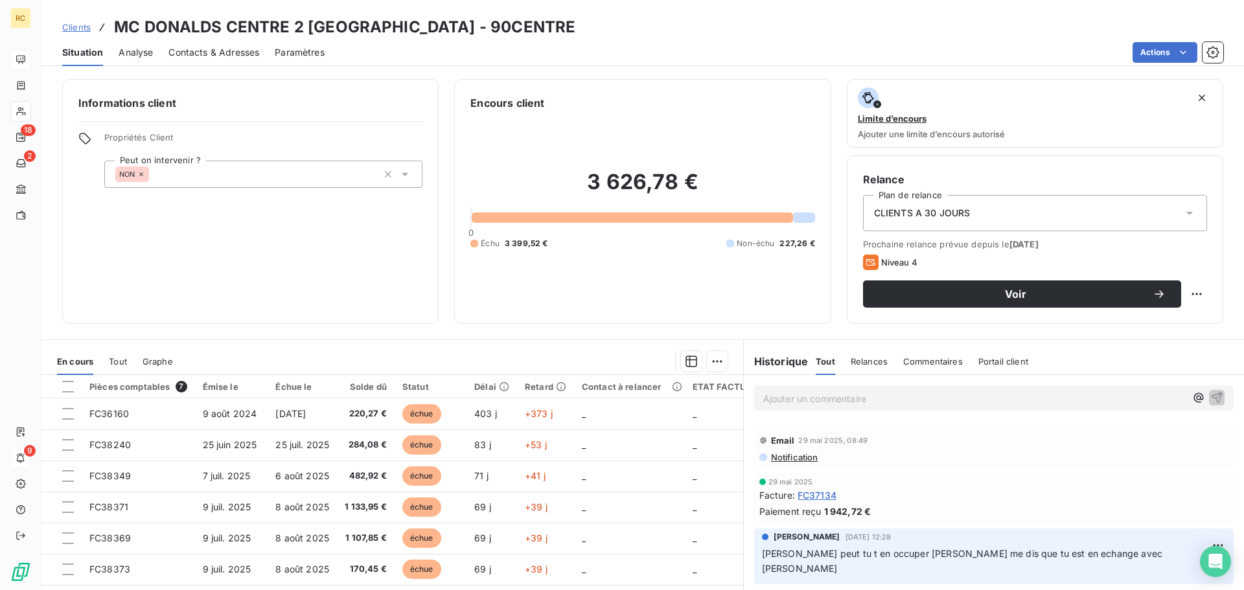
click at [71, 22] on span "Clients" at bounding box center [76, 27] width 29 height 10
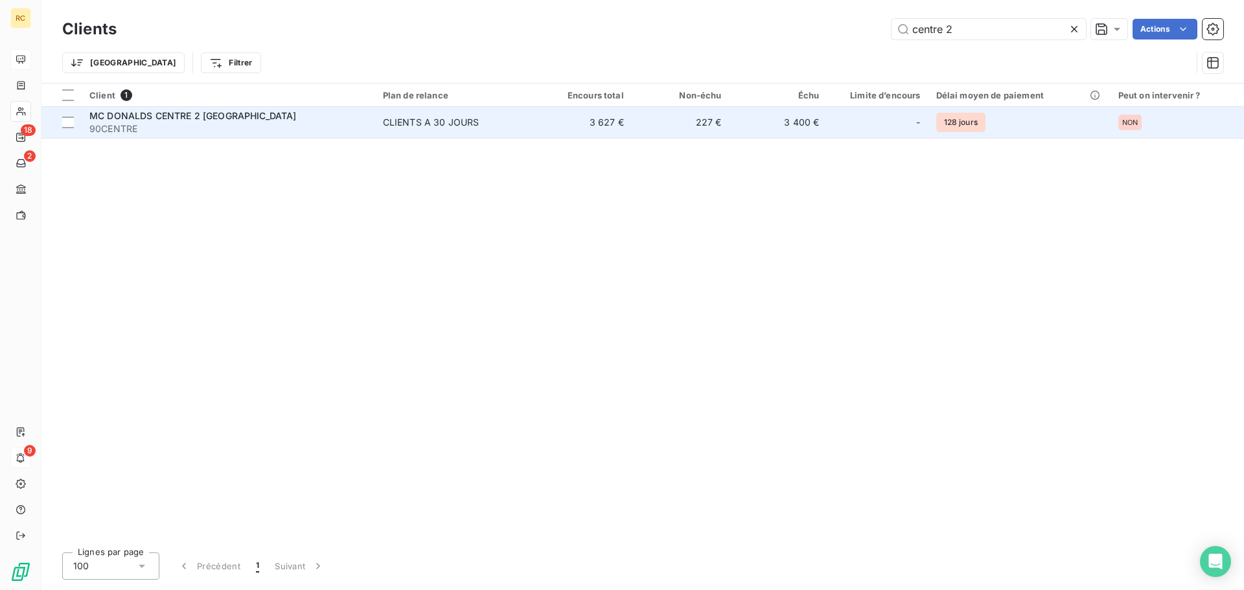
click at [200, 117] on span "MC DONALDS CENTRE 2 [GEOGRAPHIC_DATA]" at bounding box center [192, 115] width 207 height 11
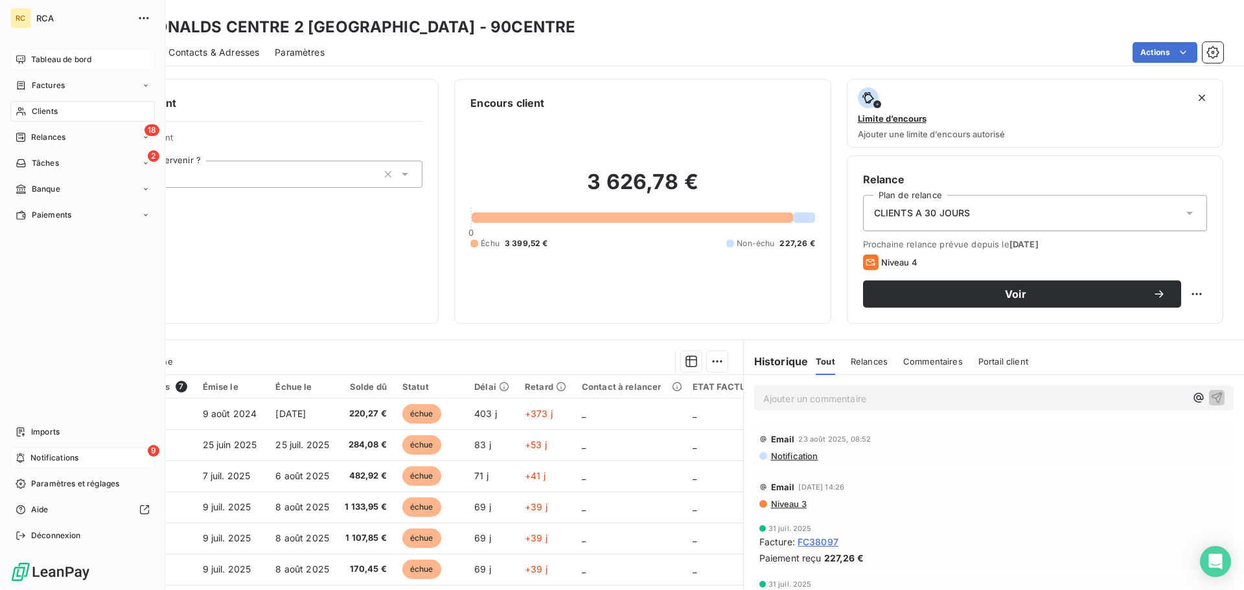
click at [47, 59] on span "Tableau de bord" at bounding box center [61, 60] width 60 height 12
